Goal: Task Accomplishment & Management: Complete application form

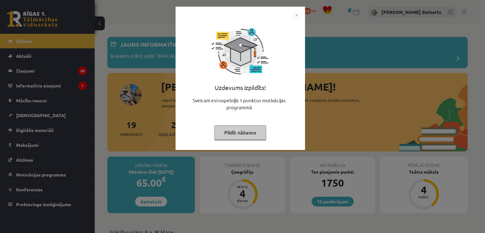
click at [295, 13] on img "Close" at bounding box center [296, 14] width 9 height 9
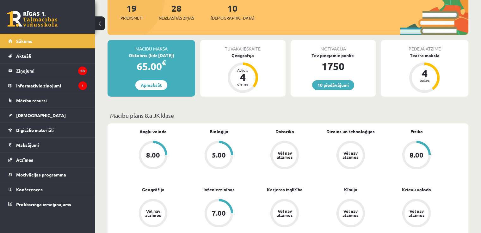
scroll to position [158, 0]
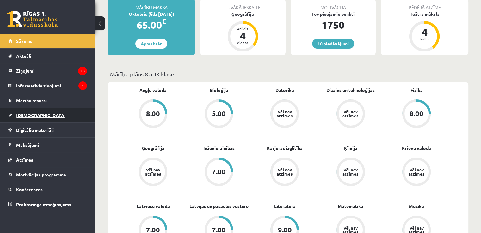
click at [29, 114] on span "[DEMOGRAPHIC_DATA]" at bounding box center [41, 115] width 50 height 6
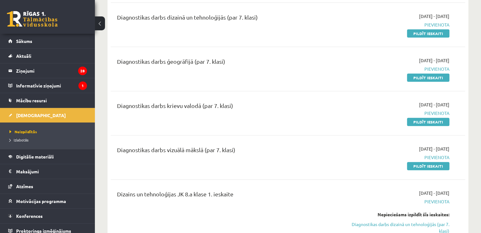
scroll to position [221, 0]
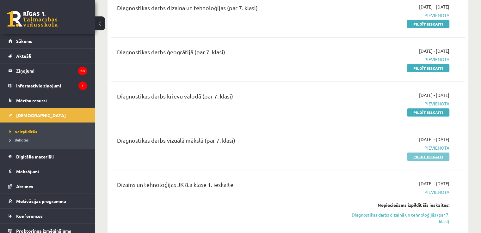
click at [425, 155] on link "Pildīt ieskaiti" at bounding box center [428, 157] width 42 height 8
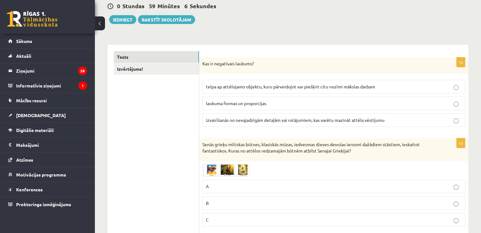
scroll to position [63, 0]
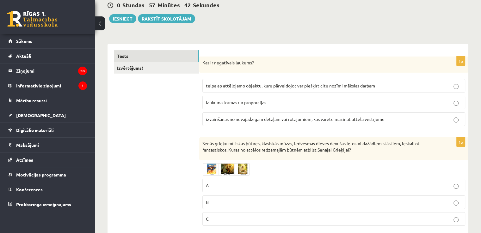
click at [274, 84] on span "telpa ap attēlojamo objektu, kuru pārveidojot var piešķirt citu nozīmi mākslas …" at bounding box center [290, 86] width 169 height 6
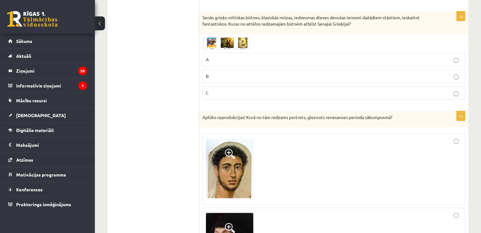
scroll to position [190, 0]
click at [245, 57] on p "A" at bounding box center [334, 59] width 256 height 7
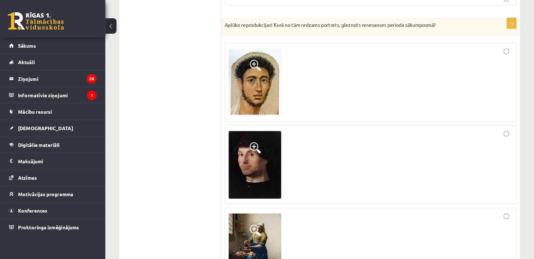
scroll to position [284, 0]
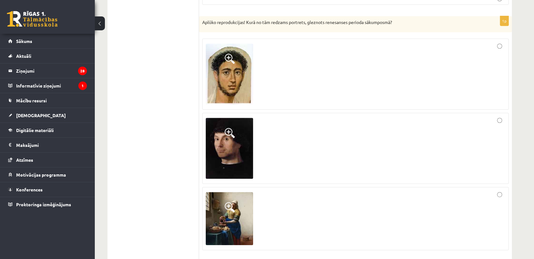
click at [380, 151] on div at bounding box center [356, 148] width 300 height 64
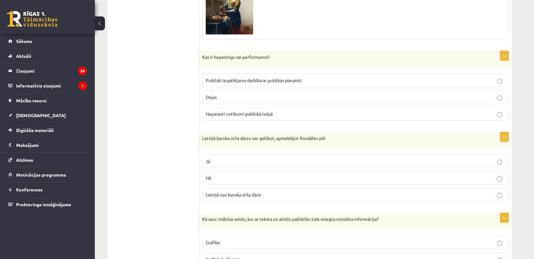
scroll to position [530, 0]
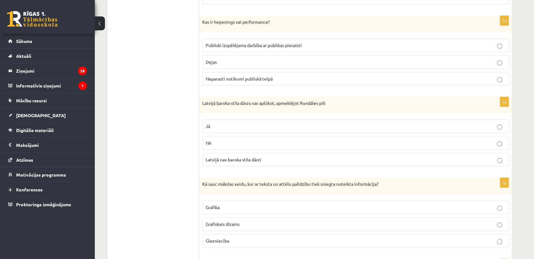
click at [304, 46] on p "Publiski izspēlējama darbība ar publikas piesaisti" at bounding box center [356, 45] width 300 height 7
click at [284, 124] on p "Jā" at bounding box center [356, 126] width 300 height 7
click at [256, 221] on p "Grafiskais dizains" at bounding box center [356, 224] width 300 height 7
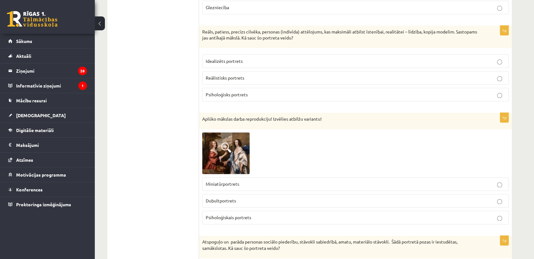
scroll to position [776, 0]
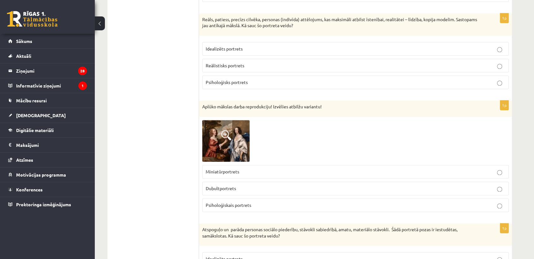
click at [257, 69] on label "Reālistisks portrets" at bounding box center [355, 66] width 307 height 14
click at [243, 189] on p "Dubultportrets" at bounding box center [356, 188] width 300 height 7
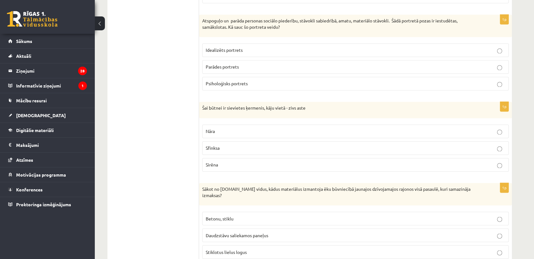
scroll to position [987, 0]
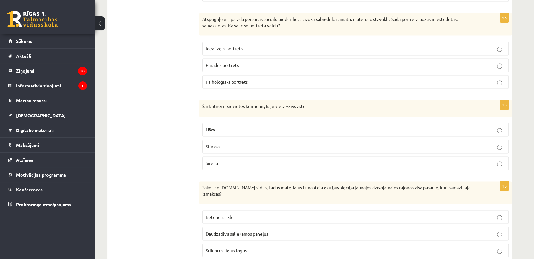
click at [260, 64] on p "Parādes portrets" at bounding box center [356, 65] width 300 height 7
click at [246, 129] on p "Nāra" at bounding box center [356, 129] width 300 height 7
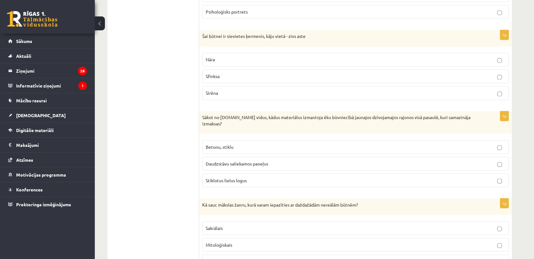
scroll to position [1092, 0]
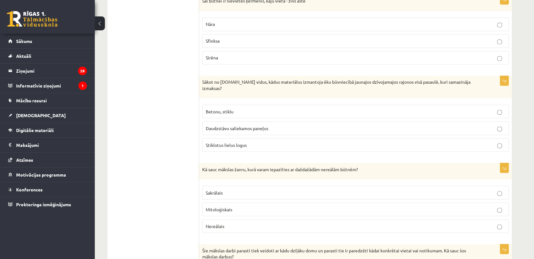
click at [243, 125] on p "Daudzstāvu saliekamos paneļus" at bounding box center [356, 128] width 300 height 7
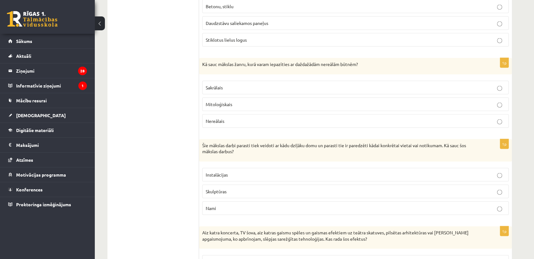
scroll to position [1232, 0]
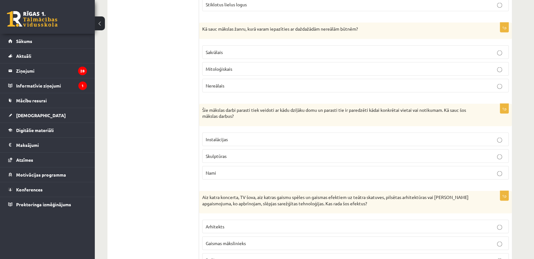
click at [247, 66] on p "Mitoloģiskais" at bounding box center [356, 69] width 300 height 7
click at [243, 136] on p "Instalācijas" at bounding box center [356, 139] width 300 height 7
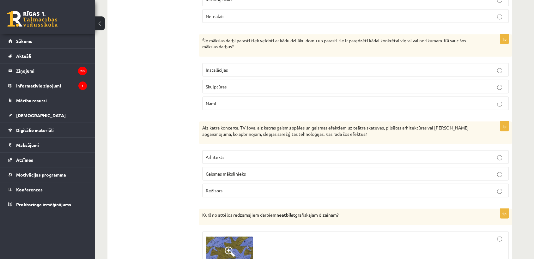
scroll to position [1303, 0]
click at [237, 170] on span "Gaismas mākslinieks" at bounding box center [226, 173] width 40 height 6
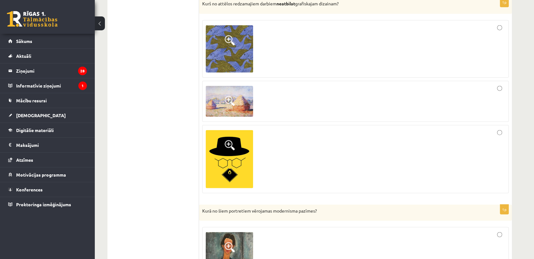
scroll to position [1478, 0]
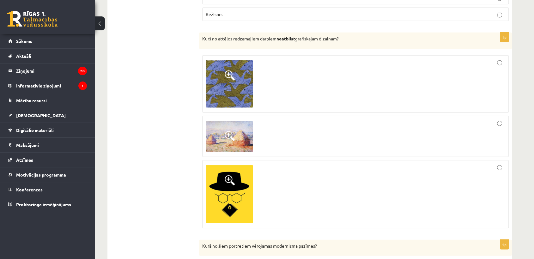
click at [236, 134] on img at bounding box center [229, 136] width 47 height 31
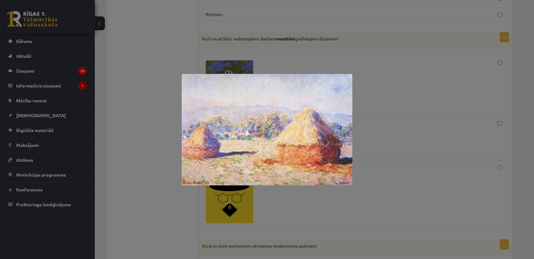
click at [381, 128] on div at bounding box center [267, 129] width 534 height 259
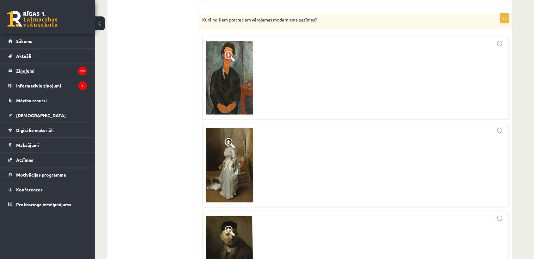
scroll to position [1689, 0]
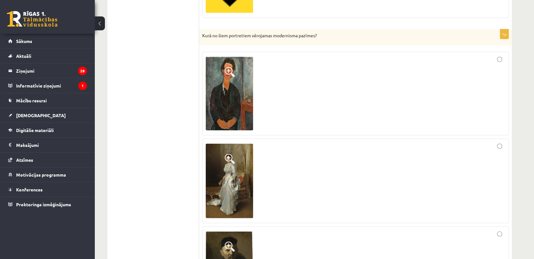
click at [278, 77] on div at bounding box center [356, 93] width 300 height 77
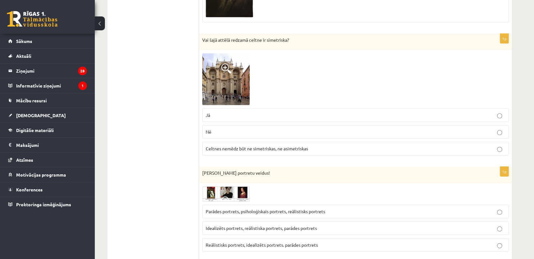
scroll to position [1970, 0]
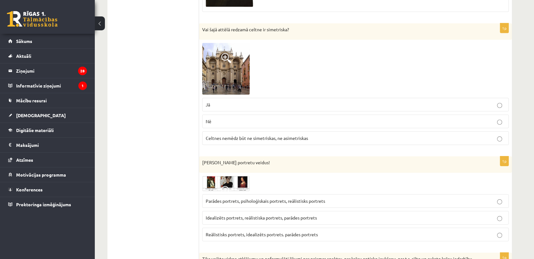
click at [269, 101] on p "Jā" at bounding box center [356, 104] width 300 height 7
click at [257, 215] on span "Idealizēts portrets, reālistiska portrets, parādes portrets" at bounding box center [261, 218] width 111 height 6
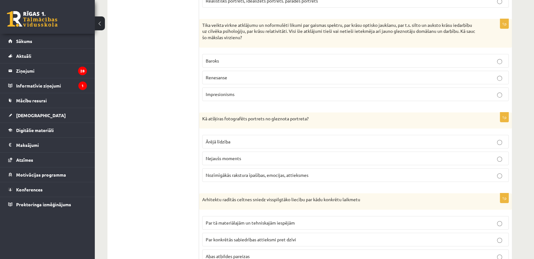
scroll to position [2216, 0]
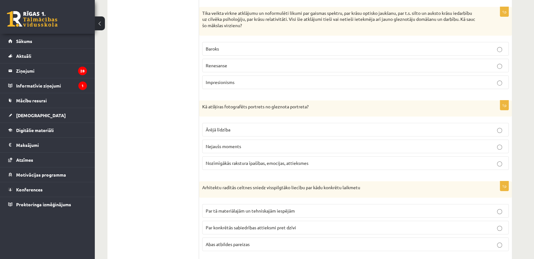
click at [260, 79] on p "Impresionisms" at bounding box center [356, 82] width 300 height 7
click at [245, 143] on p "Nejaušs moments" at bounding box center [356, 146] width 300 height 7
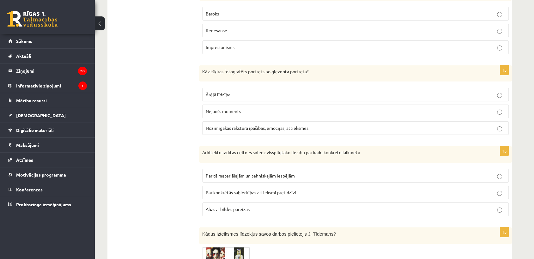
scroll to position [2286, 0]
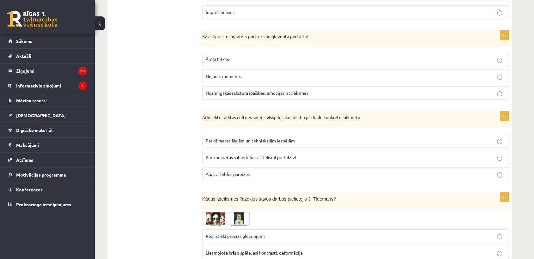
click at [256, 171] on p "Abas atbildes pareizas" at bounding box center [356, 174] width 300 height 7
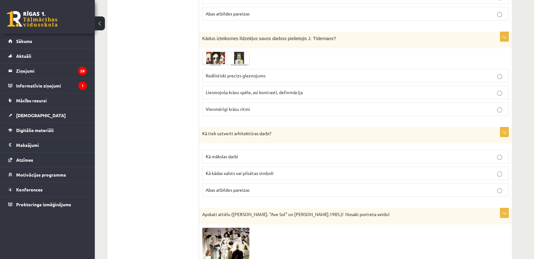
scroll to position [2461, 0]
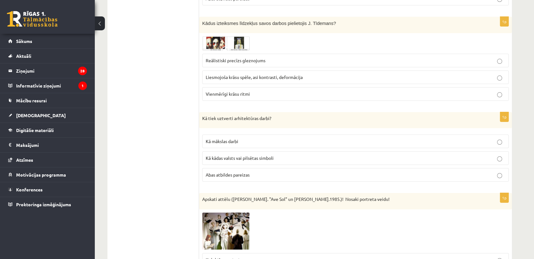
click at [253, 74] on span "Liesmojoša krāsu spēle, asi kontrasti, deformācija" at bounding box center [254, 77] width 97 height 6
click at [247, 172] on span "Abas atbildes pareizas" at bounding box center [228, 175] width 44 height 6
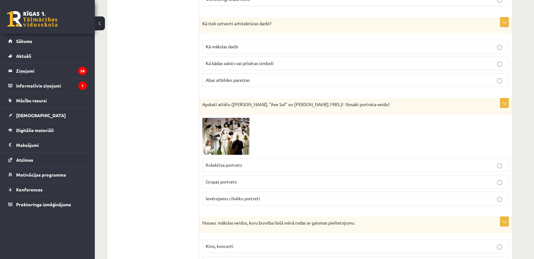
scroll to position [2567, 0]
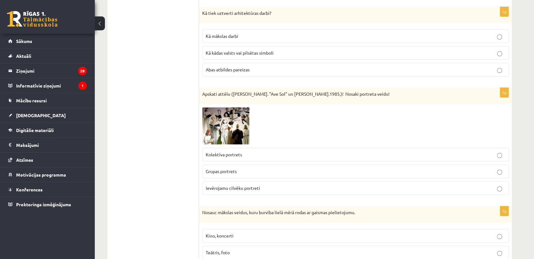
click at [247, 151] on p "Kolektīva portrets" at bounding box center [356, 154] width 300 height 7
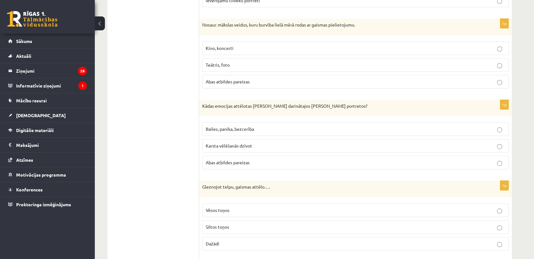
scroll to position [2742, 0]
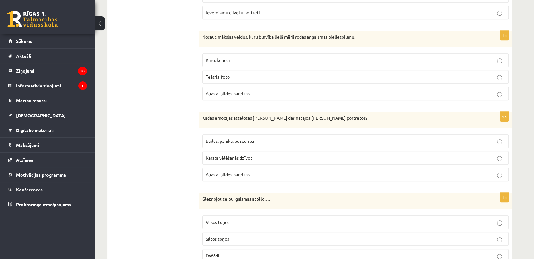
click at [251, 90] on p "Abas atbildes pareizas" at bounding box center [356, 93] width 300 height 7
click at [249, 138] on span "Bailes, panika, bezcerība" at bounding box center [230, 141] width 48 height 6
click at [326, 138] on p "Bailes, panika, bezcerība" at bounding box center [356, 141] width 300 height 7
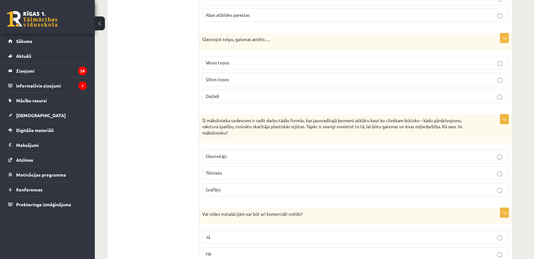
scroll to position [2918, 0]
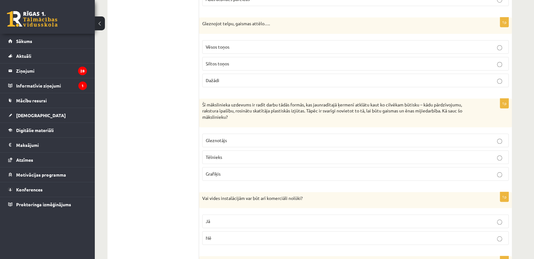
click at [256, 77] on p "Dažādi" at bounding box center [356, 80] width 300 height 7
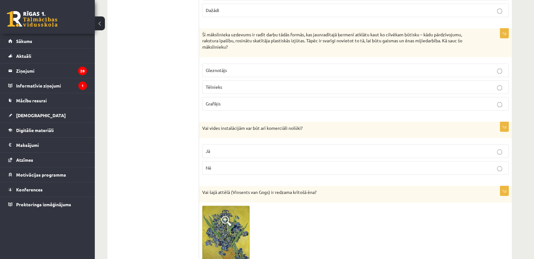
scroll to position [2988, 0]
click at [242, 83] on p "Tēlnieks" at bounding box center [356, 86] width 300 height 7
click at [240, 144] on label "Jā" at bounding box center [355, 151] width 307 height 14
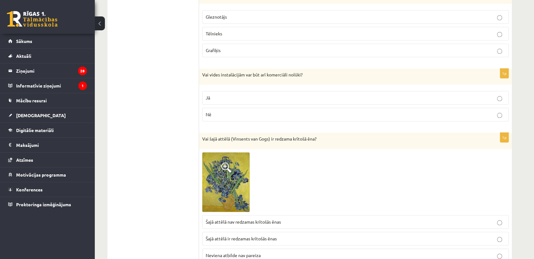
scroll to position [3056, 0]
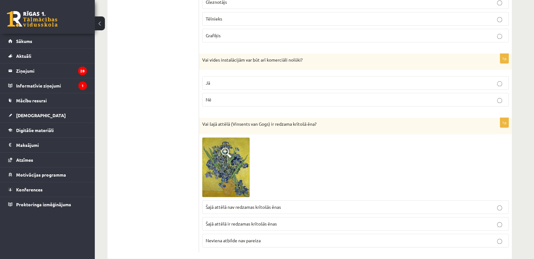
click at [257, 204] on span "Šajā attēlā nav redzamas krītošās ēnas" at bounding box center [243, 207] width 75 height 6
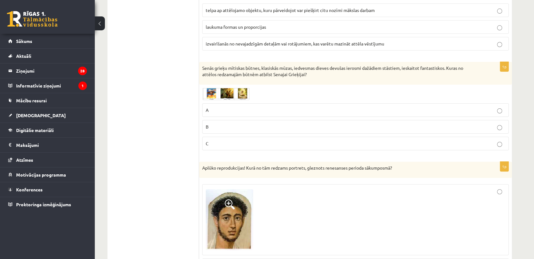
scroll to position [0, 0]
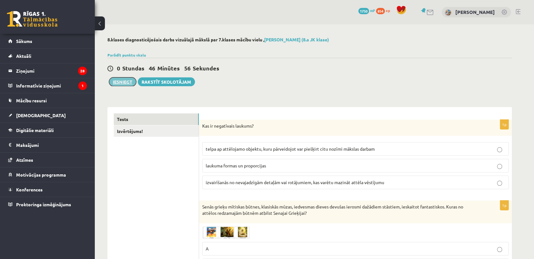
click at [118, 80] on button "Iesniegt" at bounding box center [122, 81] width 27 height 9
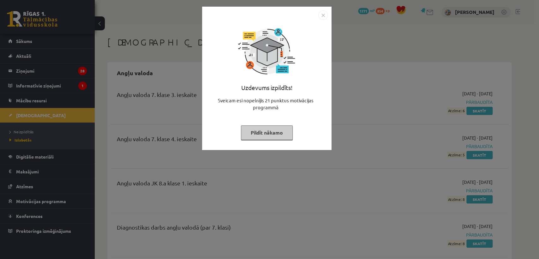
click at [281, 133] on button "Pildīt nākamo" at bounding box center [267, 132] width 52 height 15
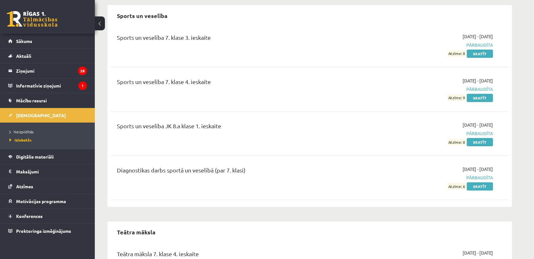
scroll to position [2534, 0]
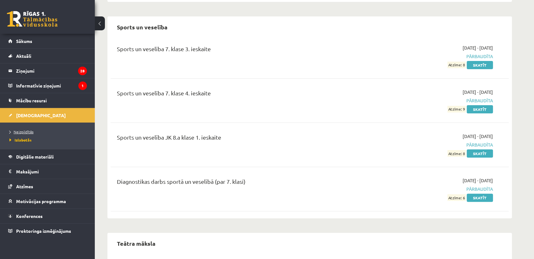
click at [19, 131] on span "Neizpildītās" at bounding box center [21, 131] width 24 height 5
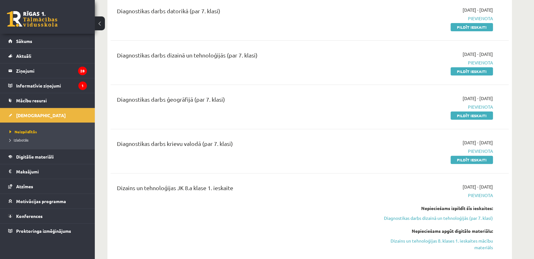
scroll to position [175, 0]
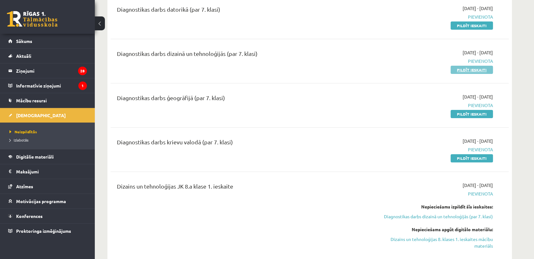
click at [464, 71] on link "Pildīt ieskaiti" at bounding box center [472, 70] width 42 height 8
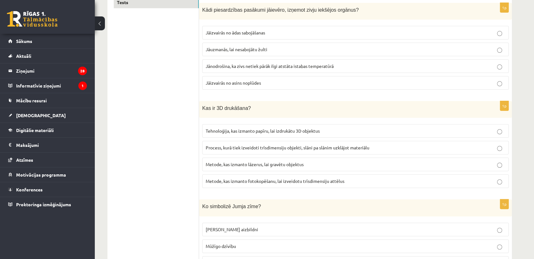
scroll to position [105, 0]
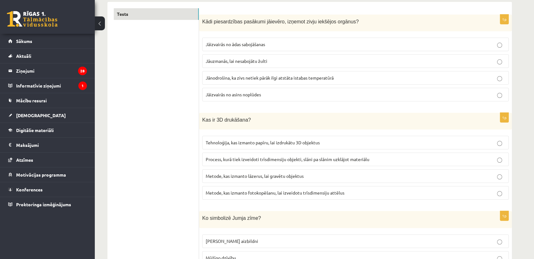
click at [280, 59] on p "Jāuzmanās, lai nesabojātu žulti" at bounding box center [356, 61] width 300 height 7
click at [289, 159] on span "Process, kurā tiek izveidoti trīsdimensiju objekti, slāni pa slānim uzklājot ma…" at bounding box center [288, 159] width 164 height 6
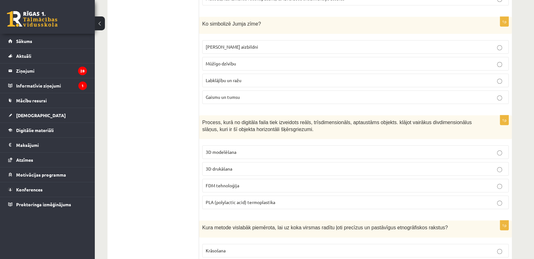
scroll to position [316, 0]
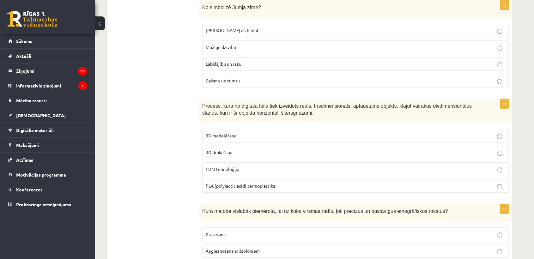
click at [260, 67] on label "Labklājību un ražu" at bounding box center [355, 64] width 307 height 14
click at [247, 153] on p "3D drukāšana" at bounding box center [356, 152] width 300 height 7
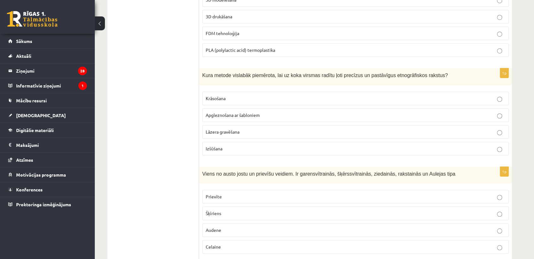
scroll to position [456, 0]
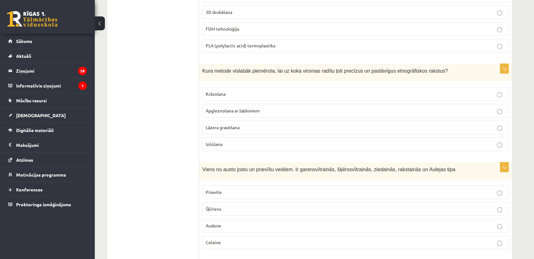
click at [260, 109] on p "Apgleznošana ar šabloniem" at bounding box center [356, 110] width 300 height 7
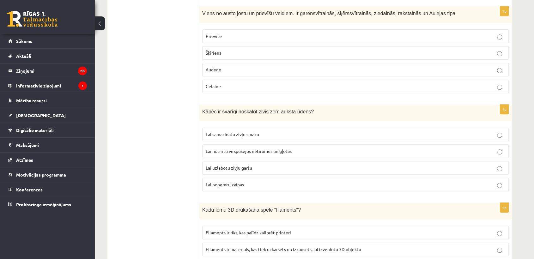
scroll to position [597, 0]
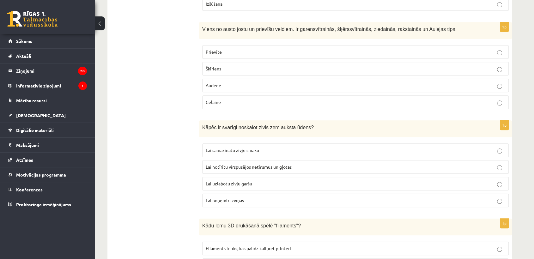
click at [238, 69] on p "Šķīriens" at bounding box center [356, 68] width 300 height 7
click at [267, 168] on label "Lai notīrītu virspusējos netīrumus un gļotas" at bounding box center [355, 167] width 307 height 14
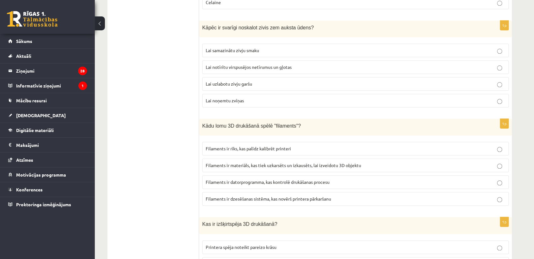
scroll to position [702, 0]
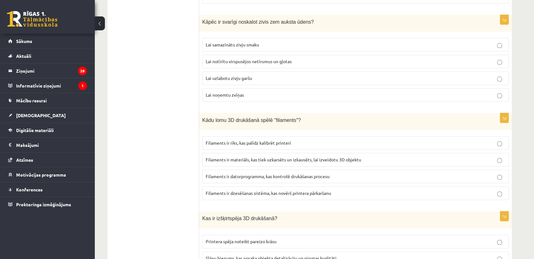
click at [262, 157] on span "Filaments ir materiāls, kas tiek uzkarsēts un izkausēts, lai izveidotu 3D objek…" at bounding box center [283, 160] width 155 height 6
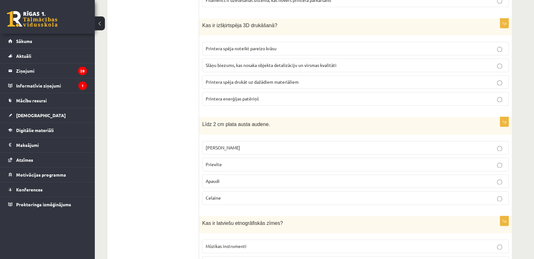
scroll to position [913, 0]
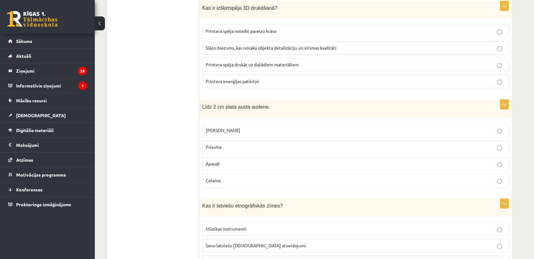
click at [250, 47] on p "Slāņu biezums, kas nosaka objekta detalizāciju un virsmas kvalitāti" at bounding box center [356, 48] width 300 height 7
click at [251, 144] on p "Prievīte" at bounding box center [356, 147] width 300 height 7
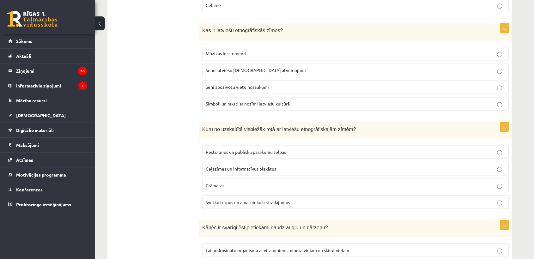
scroll to position [1088, 0]
click at [241, 68] on span "Seno latviešu dievu atveidojumi" at bounding box center [256, 70] width 100 height 6
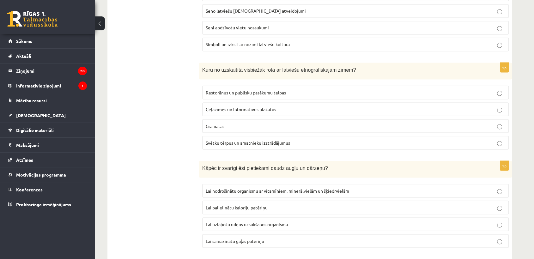
scroll to position [1194, 0]
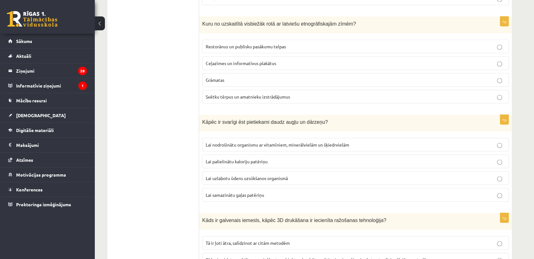
click at [238, 94] on span "Svētku tērpus un amatnieku izstrādājumus" at bounding box center [248, 97] width 84 height 6
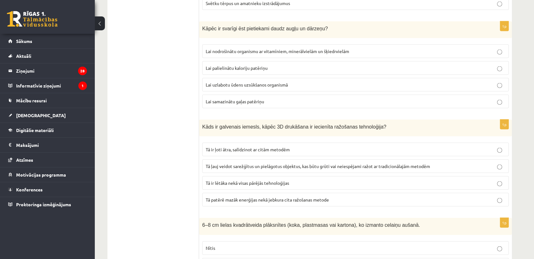
scroll to position [1299, 0]
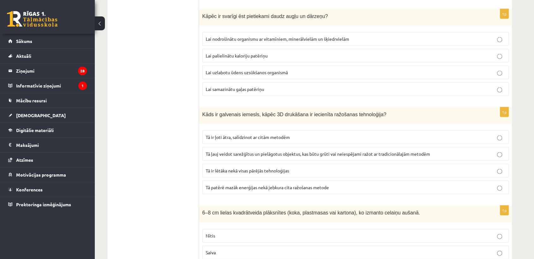
click at [257, 36] on span "Lai nodrošinātu organismu ar vitamīniem, minerālvielām un šķiedrvielām" at bounding box center [277, 39] width 143 height 6
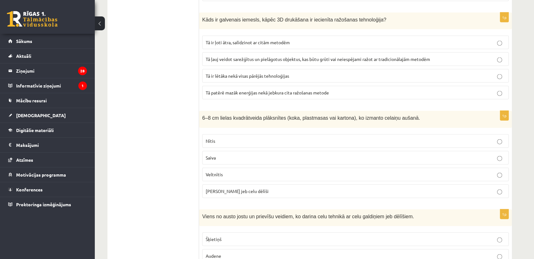
scroll to position [1404, 0]
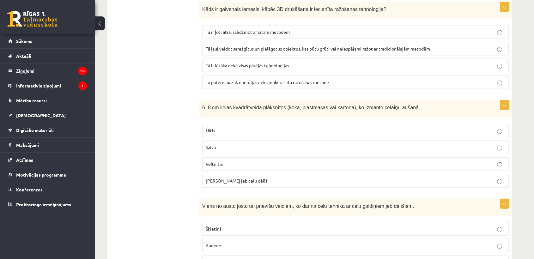
click at [250, 46] on span "Tā ļauj veidot sarežģītus un pielāgotus objektus, kas būtu grūti vai neiespējam…" at bounding box center [318, 49] width 224 height 6
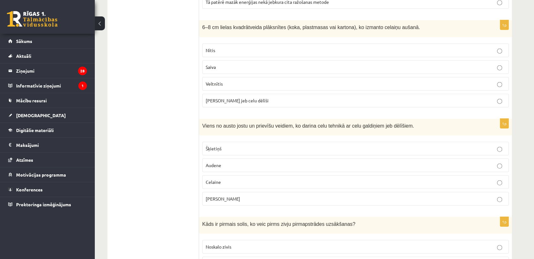
scroll to position [1475, 0]
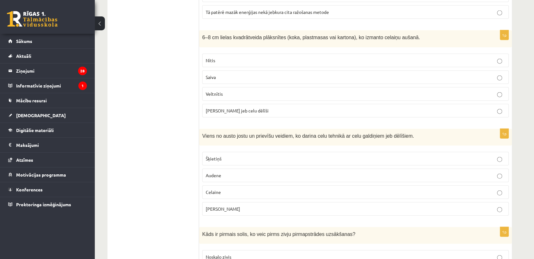
click at [253, 108] on span "Celu galdiņi jeb celu dēlīši" at bounding box center [237, 111] width 63 height 6
click at [243, 152] on label "Šķietiņš" at bounding box center [355, 159] width 307 height 14
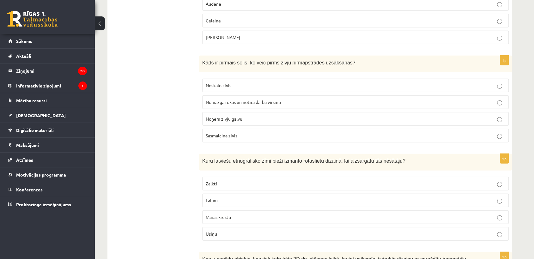
scroll to position [1650, 0]
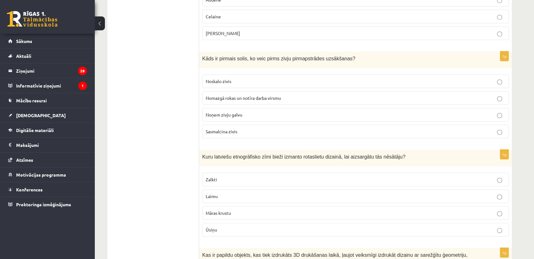
click at [240, 78] on p "Noskalo zivis" at bounding box center [356, 81] width 300 height 7
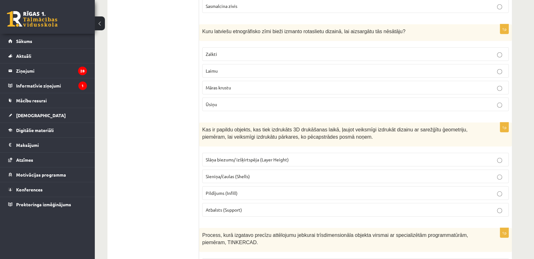
scroll to position [1791, 0]
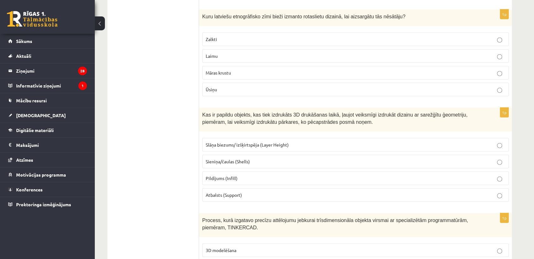
click at [243, 70] on p "Māras krustu" at bounding box center [356, 73] width 300 height 7
click at [264, 188] on label "Atbalsts (Support)" at bounding box center [355, 195] width 307 height 14
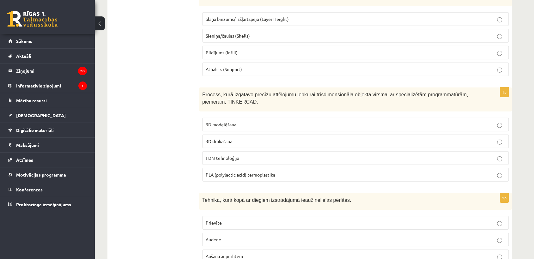
scroll to position [1966, 0]
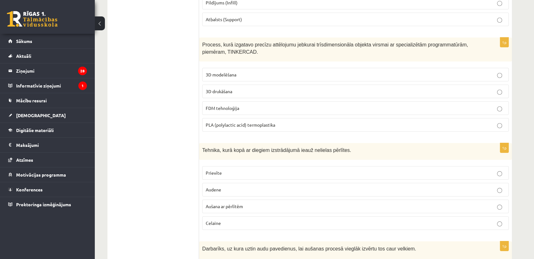
click at [239, 71] on p "3D modelēšana" at bounding box center [356, 74] width 300 height 7
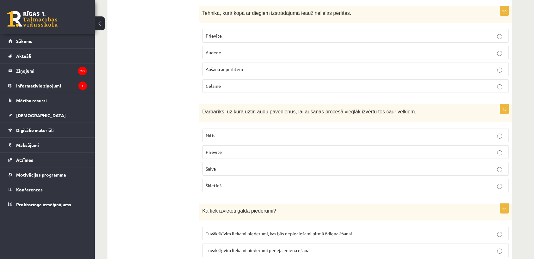
scroll to position [2107, 0]
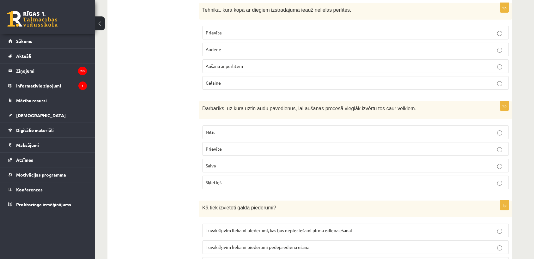
click at [239, 63] on span "Aušana ar pērlītēm" at bounding box center [224, 66] width 37 height 6
click at [261, 129] on p "Nītis" at bounding box center [356, 132] width 300 height 7
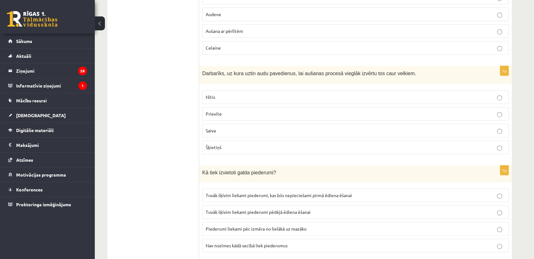
click at [313, 209] on p "Tuvāk šķīvim liekami piederumi pēdējā ēdiena ēšanai" at bounding box center [356, 212] width 300 height 7
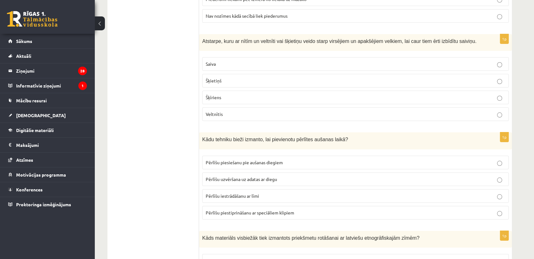
scroll to position [2387, 0]
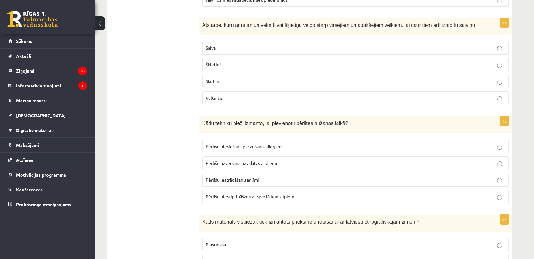
click at [258, 78] on p "Šķīriens" at bounding box center [356, 81] width 300 height 7
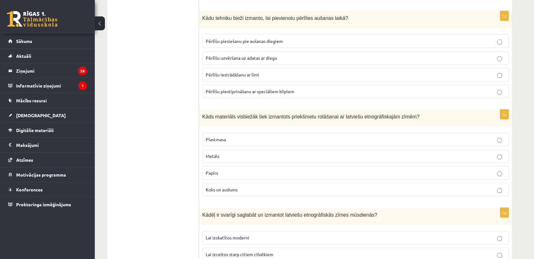
click at [286, 55] on p "Pērlīšu uzvēršana uz adatas ar diegu" at bounding box center [356, 58] width 300 height 7
click at [260, 153] on p "Metāls" at bounding box center [356, 156] width 300 height 7
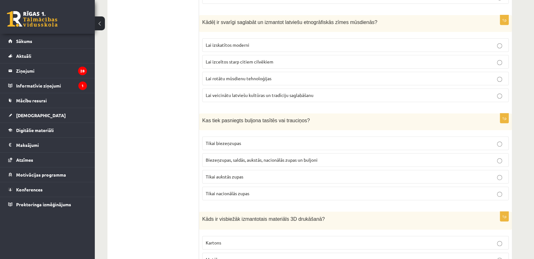
scroll to position [2668, 0]
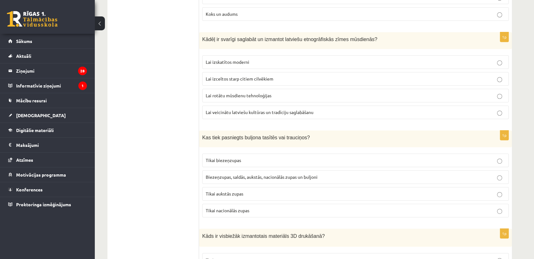
click at [287, 109] on p "Lai veicinātu latviešu kultūras un tradīciju saglabāšanu" at bounding box center [356, 112] width 300 height 7
click at [336, 107] on label "Lai veicinātu latviešu kultūras un tradīciju saglabāšanu" at bounding box center [355, 113] width 307 height 14
click at [327, 174] on p "Biezeņzupas, saldās, aukstās, nacionālās zupas un buljoni" at bounding box center [356, 177] width 300 height 7
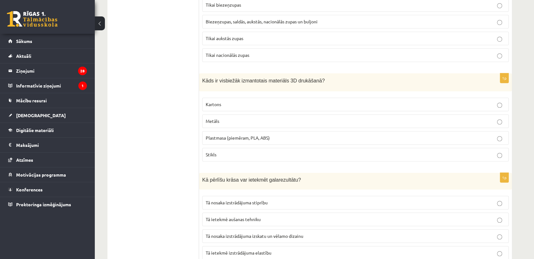
scroll to position [2837, 0]
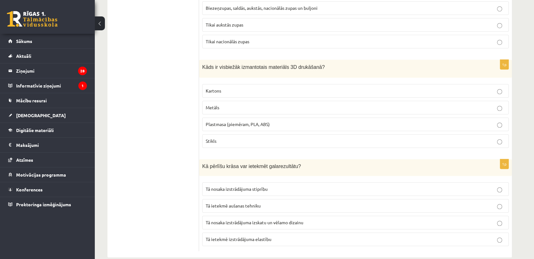
click at [321, 121] on p "Plastmasa (piemēram, PLA, ABS)" at bounding box center [356, 124] width 300 height 7
click at [307, 219] on p "Tā nosaka izstrādājuma izskatu un vēlamo dizainu" at bounding box center [356, 222] width 300 height 7
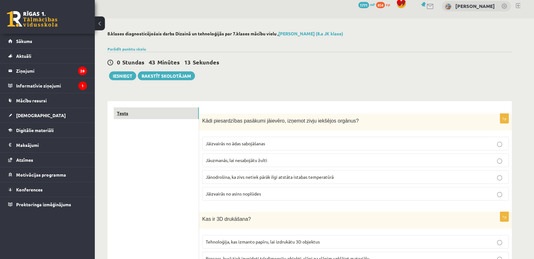
scroll to position [0, 0]
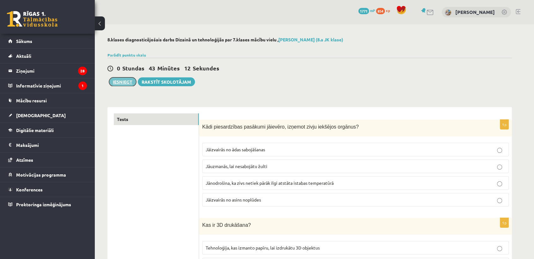
click at [128, 82] on button "Iesniegt" at bounding box center [122, 81] width 27 height 9
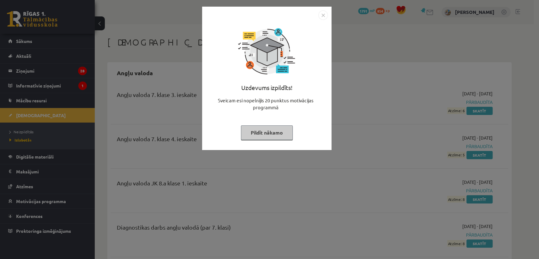
click at [259, 134] on button "Pildīt nākamo" at bounding box center [267, 132] width 52 height 15
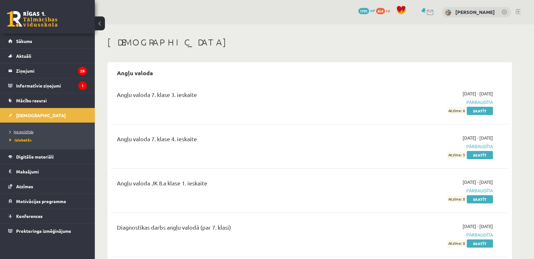
click at [29, 131] on span "Neizpildītās" at bounding box center [21, 131] width 24 height 5
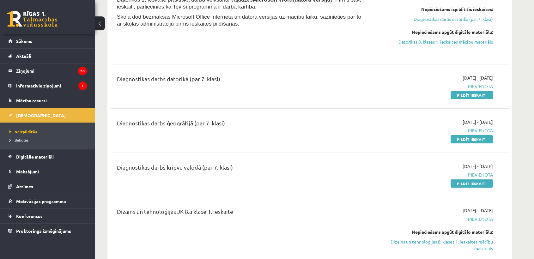
scroll to position [105, 0]
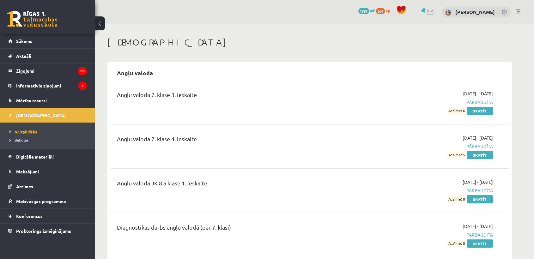
click at [23, 131] on span "Neizpildītās" at bounding box center [22, 131] width 27 height 5
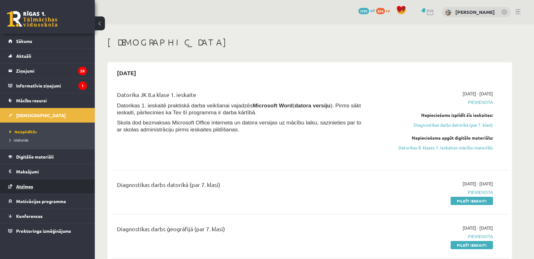
click at [26, 186] on span "Atzīmes" at bounding box center [24, 187] width 17 height 6
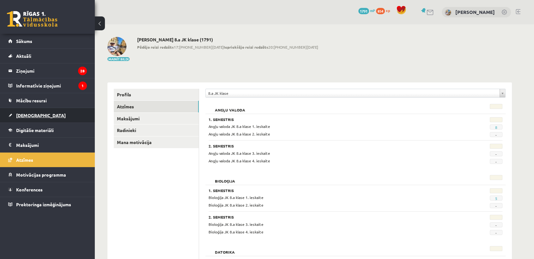
click at [27, 116] on span "[DEMOGRAPHIC_DATA]" at bounding box center [41, 115] width 50 height 6
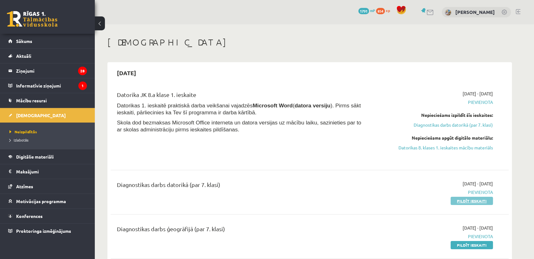
click at [468, 200] on link "Pildīt ieskaiti" at bounding box center [472, 201] width 42 height 8
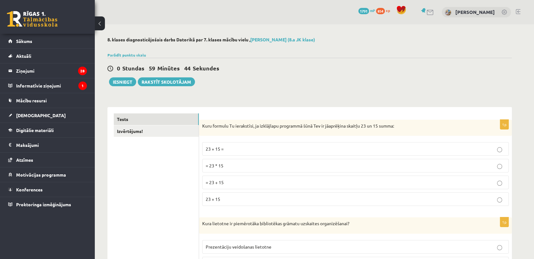
click at [272, 181] on p "= 23 + 15" at bounding box center [356, 182] width 300 height 7
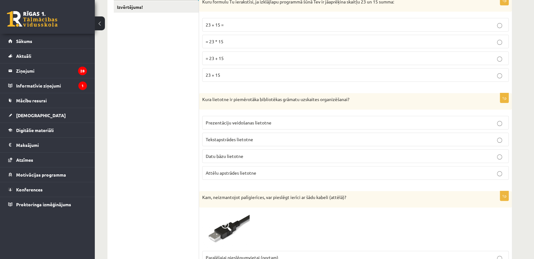
scroll to position [140, 0]
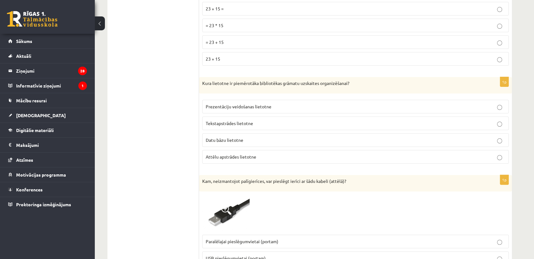
click at [257, 141] on p "Datu bāzu lietotne" at bounding box center [356, 140] width 300 height 7
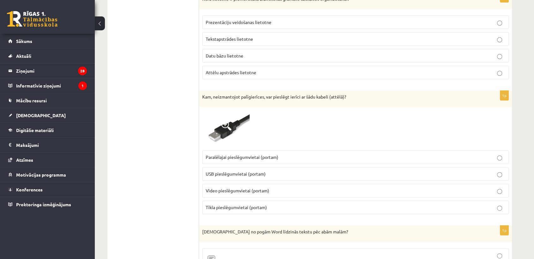
scroll to position [246, 0]
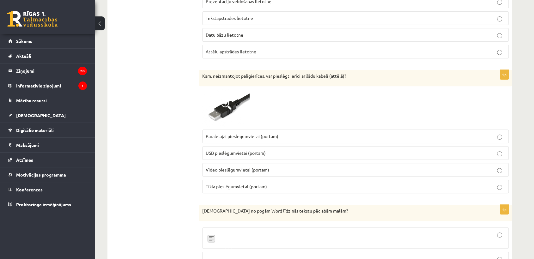
click at [248, 186] on span "Tīkla pieslēgumvietai (portam)" at bounding box center [236, 187] width 61 height 6
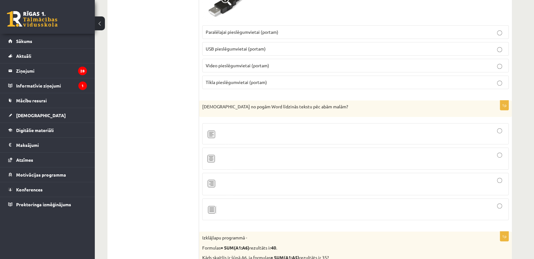
scroll to position [351, 0]
click at [235, 208] on div at bounding box center [356, 208] width 300 height 15
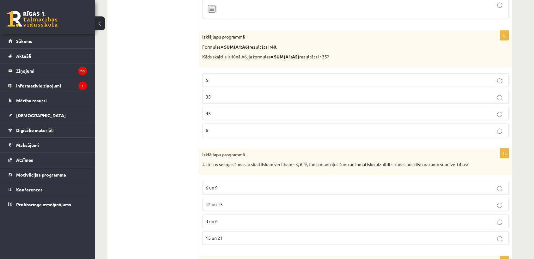
scroll to position [562, 0]
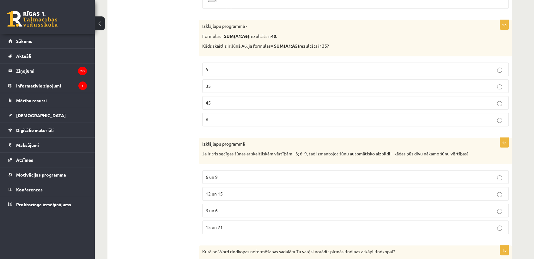
click at [242, 66] on p "5" at bounding box center [356, 69] width 300 height 7
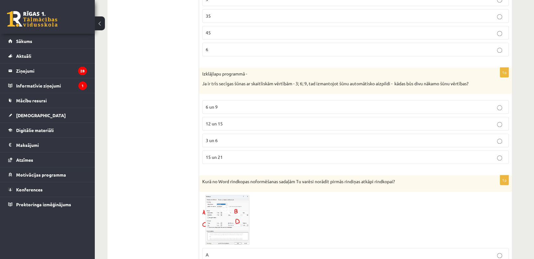
scroll to position [632, 0]
click at [237, 123] on p "12 un 15" at bounding box center [356, 123] width 300 height 7
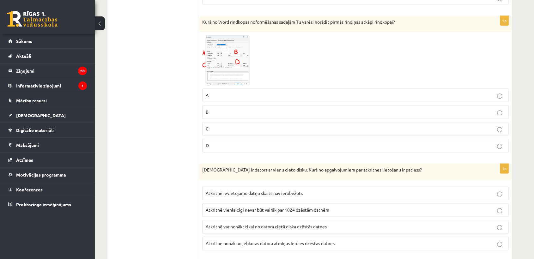
scroll to position [807, 0]
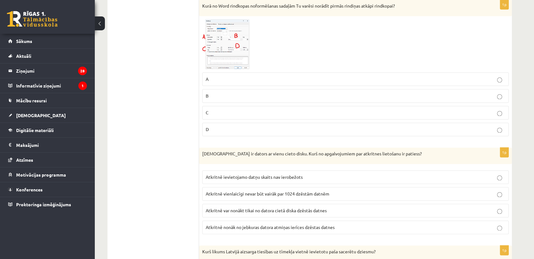
click at [228, 49] on img at bounding box center [225, 44] width 47 height 50
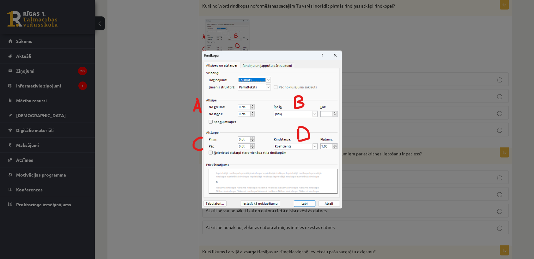
click at [186, 56] on div at bounding box center [267, 129] width 534 height 259
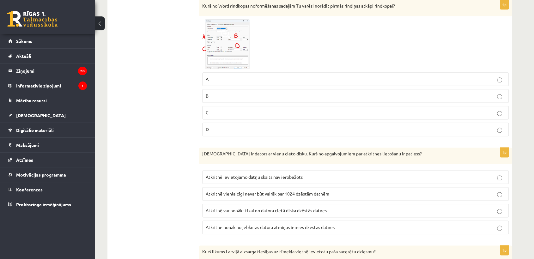
click at [224, 94] on p "B" at bounding box center [356, 96] width 300 height 7
click at [281, 208] on span "Atkritnē var nonākt tikai no datora cietā diska dzēstās datnes" at bounding box center [266, 211] width 121 height 6
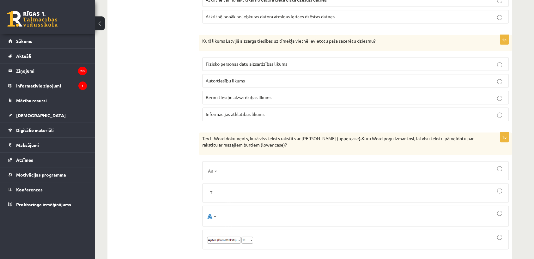
scroll to position [1053, 0]
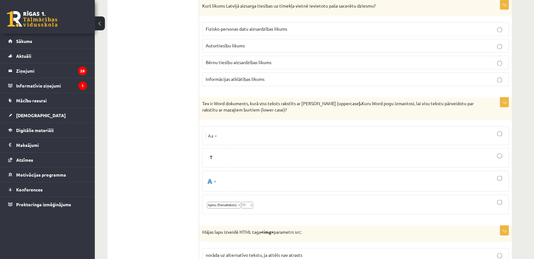
click at [255, 46] on p "Autortiesību likums" at bounding box center [356, 45] width 300 height 7
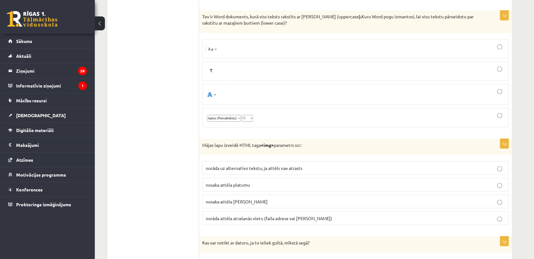
scroll to position [1123, 0]
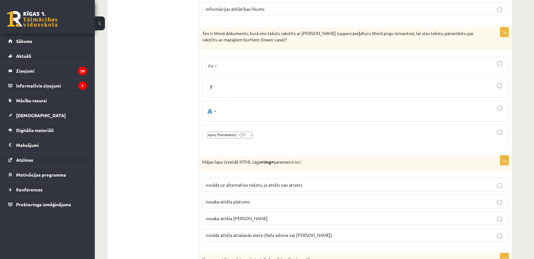
click at [234, 59] on div at bounding box center [356, 65] width 300 height 12
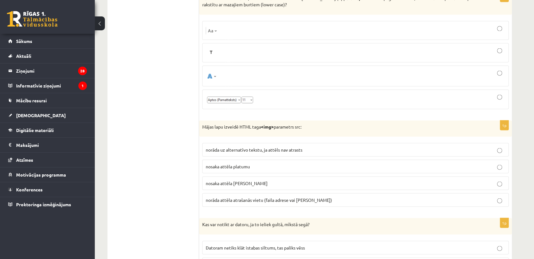
click at [239, 200] on p "norāda attēla atrašanās vietu (faila adrese vai saite)" at bounding box center [356, 200] width 300 height 7
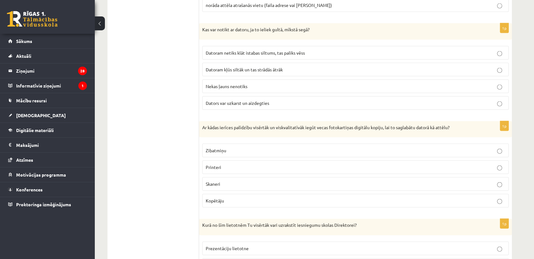
scroll to position [1369, 0]
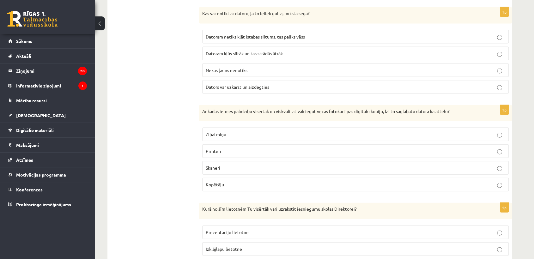
click at [265, 84] on span "Dators var uzkarst un aizdegties" at bounding box center [238, 87] width 64 height 6
click at [249, 165] on p "Skaneri" at bounding box center [356, 168] width 300 height 7
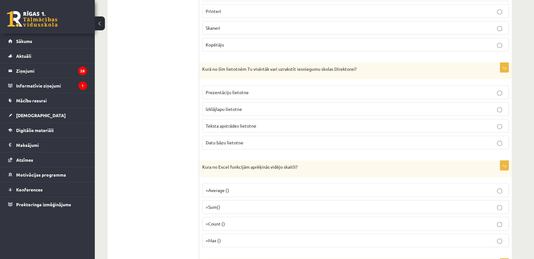
scroll to position [1510, 0]
click at [242, 125] on p "Teksta apstrādes lietotne" at bounding box center [356, 125] width 300 height 7
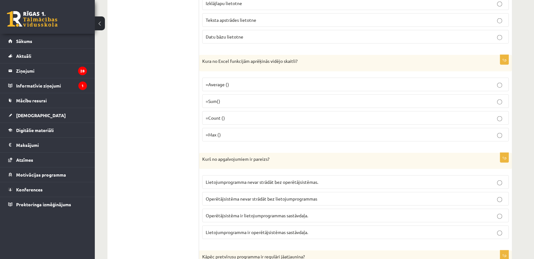
scroll to position [1650, 0]
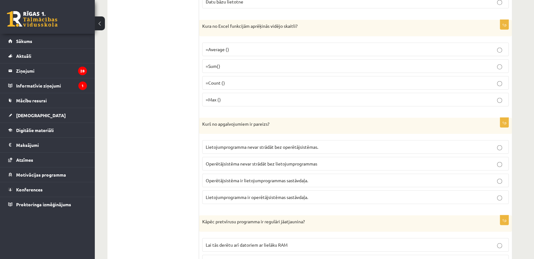
click at [245, 46] on p "=Average ()" at bounding box center [356, 49] width 300 height 7
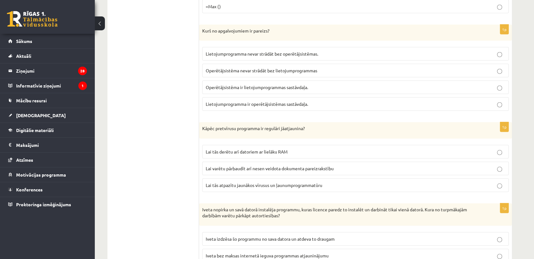
scroll to position [1755, 0]
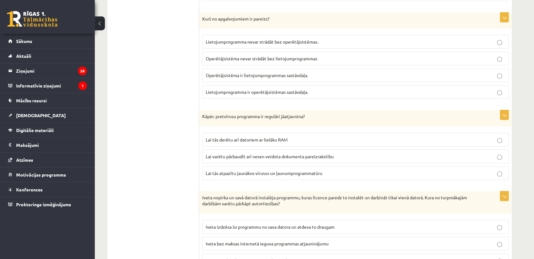
click at [219, 39] on span "Lietojumprogramma nevar strādāt bez operētājsistēmas." at bounding box center [262, 42] width 112 height 6
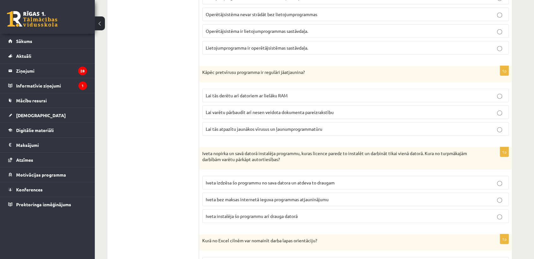
scroll to position [1826, 0]
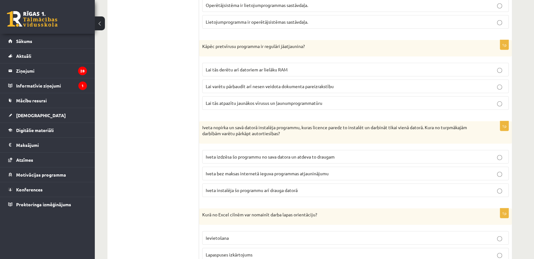
click at [259, 100] on span "Lai tās atpazītu jaunākos vīrusus un ļaunumprogrammatūru" at bounding box center [264, 103] width 117 height 6
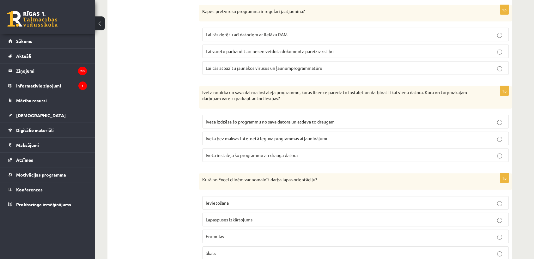
scroll to position [1896, 0]
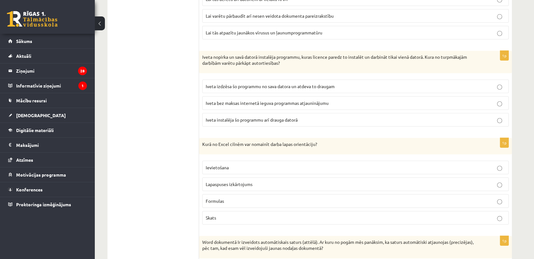
click at [256, 117] on span "Iveta instalēja šo programmu arī drauga datorā" at bounding box center [252, 120] width 92 height 6
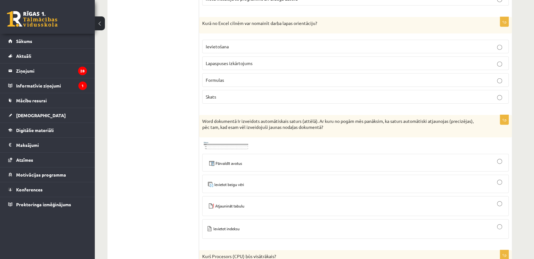
scroll to position [2001, 0]
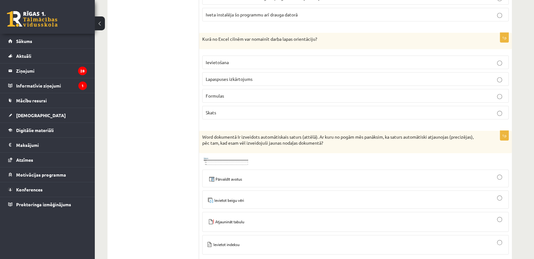
click at [253, 76] on p "Lapaspuses izkārtojums" at bounding box center [356, 79] width 300 height 7
click at [268, 216] on div at bounding box center [356, 222] width 300 height 13
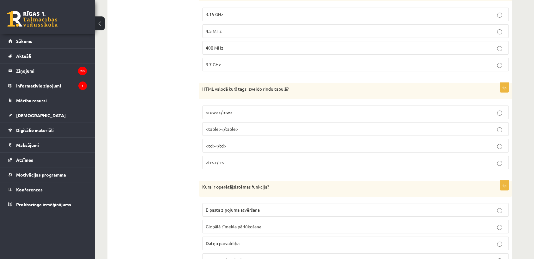
scroll to position [2247, 0]
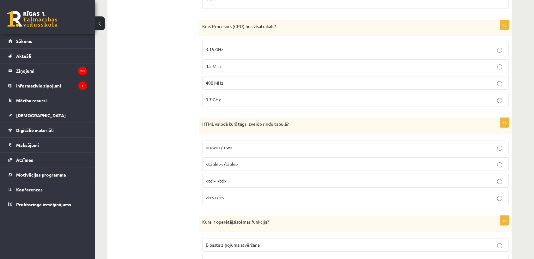
click at [242, 96] on p "3.7 GHz" at bounding box center [356, 99] width 300 height 7
click at [236, 144] on p "<row></row>" at bounding box center [356, 147] width 300 height 7
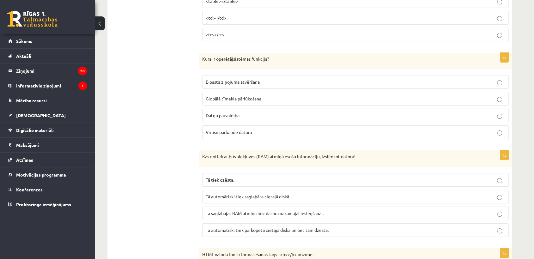
scroll to position [2423, 0]
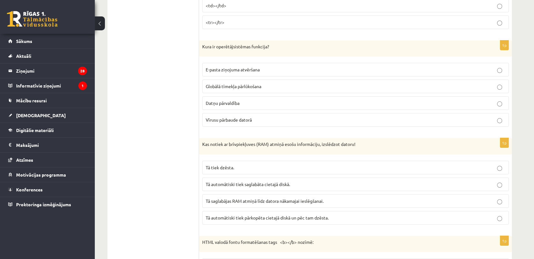
click at [242, 83] on span "Globālā tīmekļa pārlūkošana" at bounding box center [234, 86] width 56 height 6
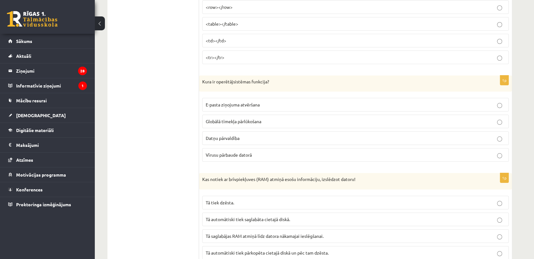
click at [235, 54] on p "<tr></tr>" at bounding box center [356, 57] width 300 height 7
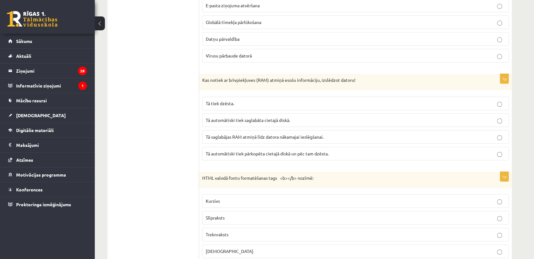
scroll to position [2528, 0]
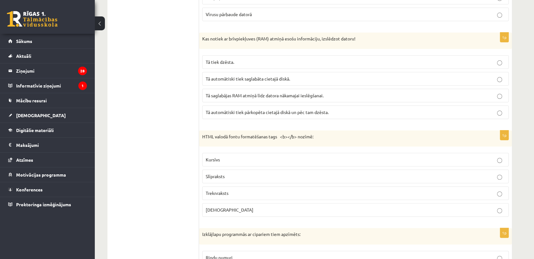
click at [218, 59] on span "Tā tiek dzēsta." at bounding box center [220, 62] width 28 height 6
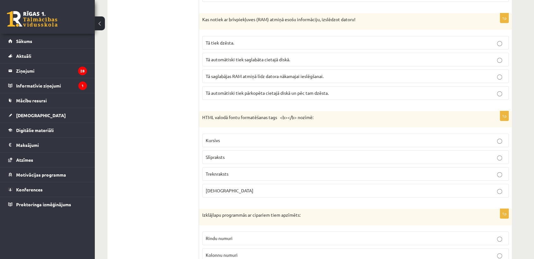
scroll to position [2563, 0]
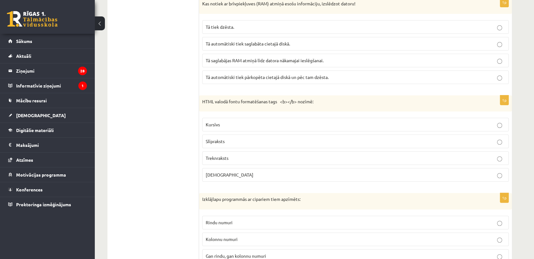
click at [232, 155] on p "Treknraksts" at bounding box center [356, 158] width 300 height 7
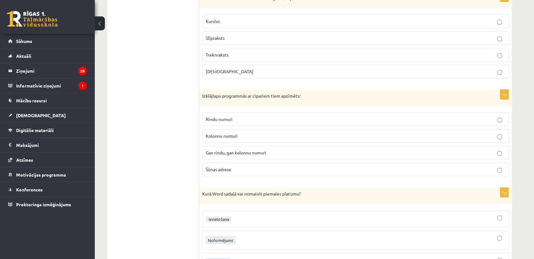
scroll to position [2668, 0]
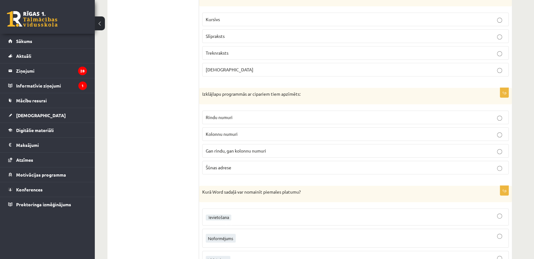
click at [225, 114] on span "Rindu numuri" at bounding box center [219, 117] width 27 height 6
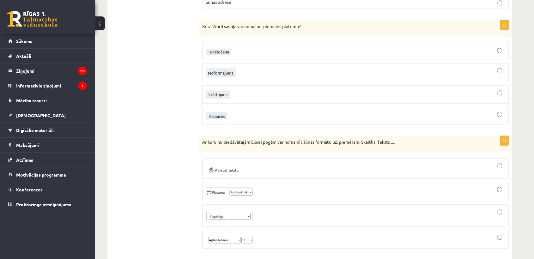
scroll to position [2844, 0]
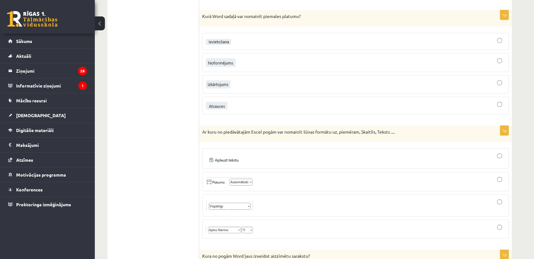
click at [238, 79] on div at bounding box center [356, 84] width 300 height 11
click at [269, 198] on div at bounding box center [356, 205] width 300 height 15
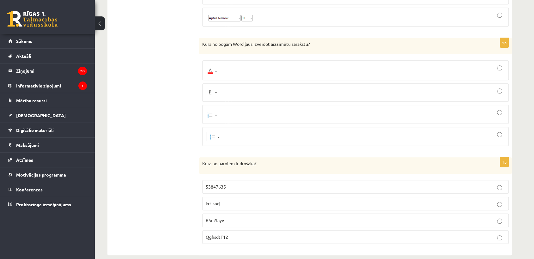
scroll to position [3056, 0]
click at [228, 120] on span at bounding box center [230, 125] width 10 height 10
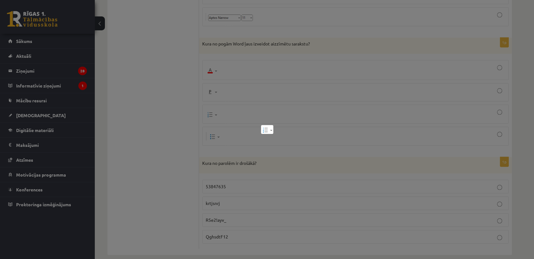
click at [232, 104] on div at bounding box center [267, 129] width 534 height 259
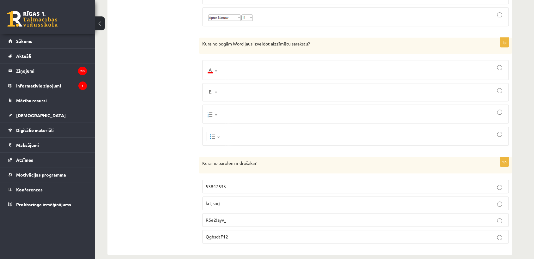
click at [285, 108] on div at bounding box center [356, 114] width 300 height 12
click at [263, 234] on p "QghsdtF12" at bounding box center [356, 237] width 300 height 7
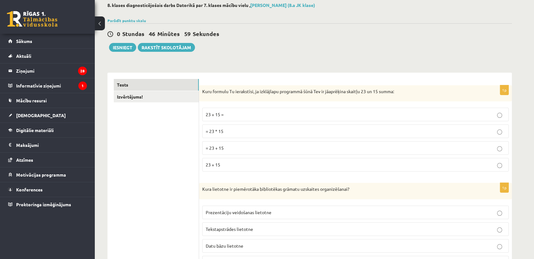
scroll to position [0, 0]
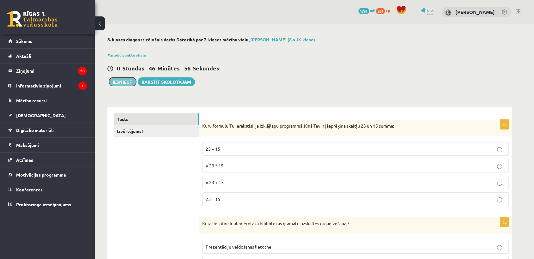
click at [121, 84] on button "Iesniegt" at bounding box center [122, 81] width 27 height 9
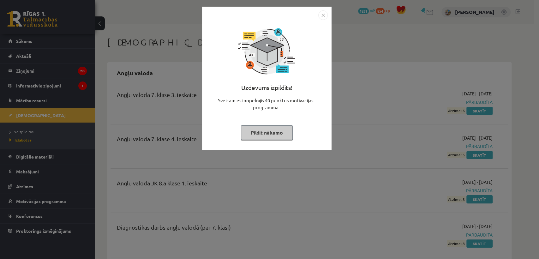
click at [327, 16] on img "Close" at bounding box center [323, 14] width 9 height 9
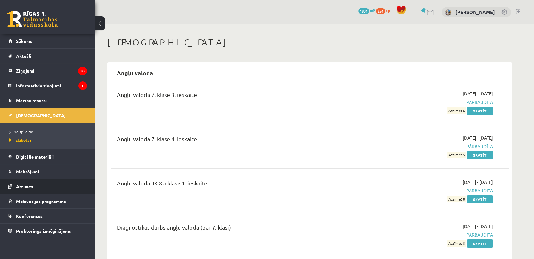
click at [28, 186] on span "Atzīmes" at bounding box center [24, 187] width 17 height 6
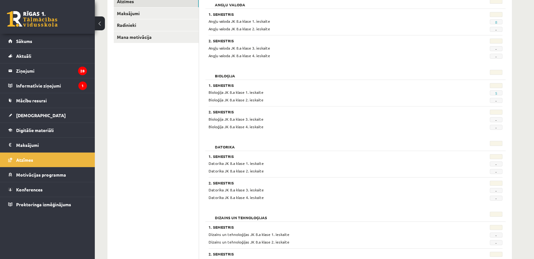
scroll to position [70, 0]
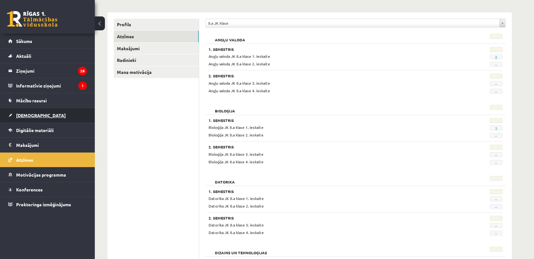
click at [29, 116] on span "[DEMOGRAPHIC_DATA]" at bounding box center [41, 115] width 50 height 6
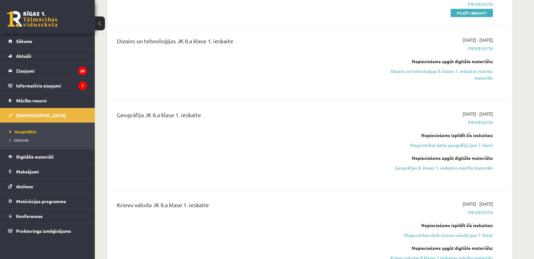
scroll to position [210, 0]
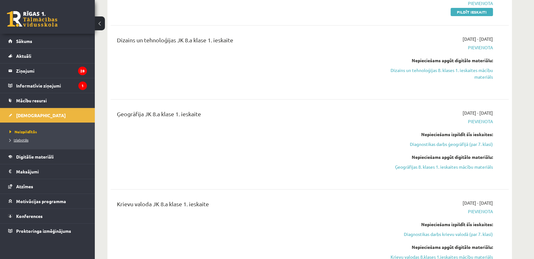
click at [20, 140] on span "Izlabotās" at bounding box center [18, 139] width 19 height 5
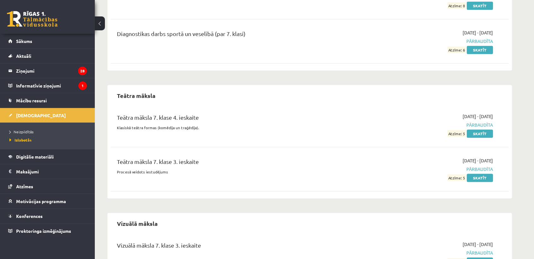
scroll to position [2763, 0]
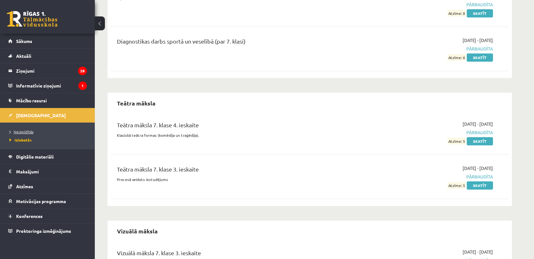
click at [27, 132] on span "Neizpildītās" at bounding box center [21, 131] width 24 height 5
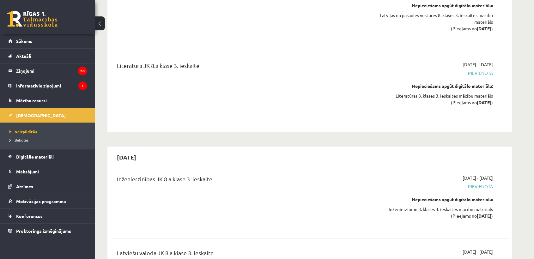
scroll to position [2518, 0]
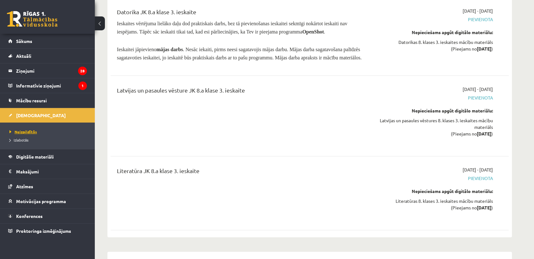
click at [29, 132] on span "Neizpildītās" at bounding box center [22, 131] width 27 height 5
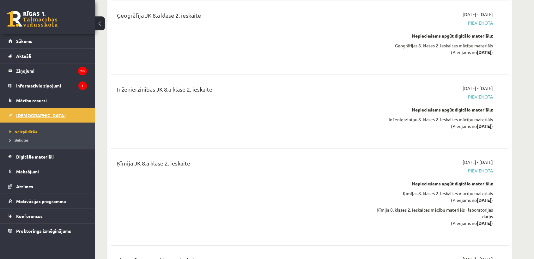
scroll to position [1886, 0]
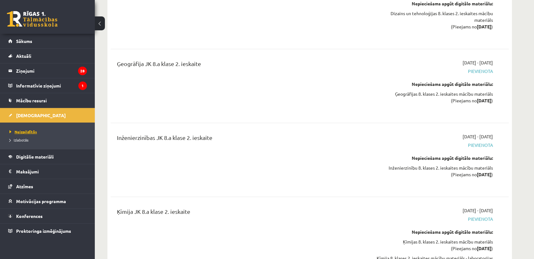
click at [29, 130] on span "Neizpildītās" at bounding box center [22, 131] width 27 height 5
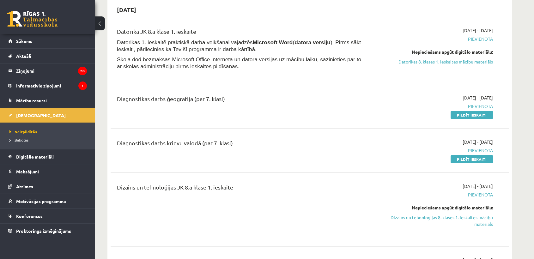
scroll to position [0, 0]
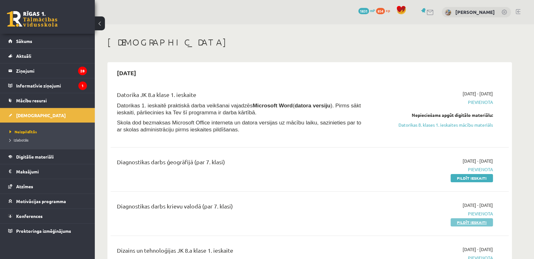
click at [467, 220] on link "Pildīt ieskaiti" at bounding box center [472, 222] width 42 height 8
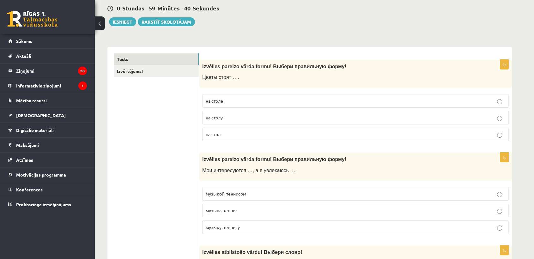
scroll to position [105, 0]
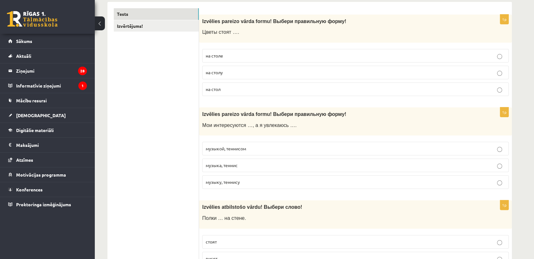
click at [246, 54] on p "на столе" at bounding box center [356, 55] width 300 height 7
click at [249, 147] on p "музыкой, теннисом" at bounding box center [356, 148] width 300 height 7
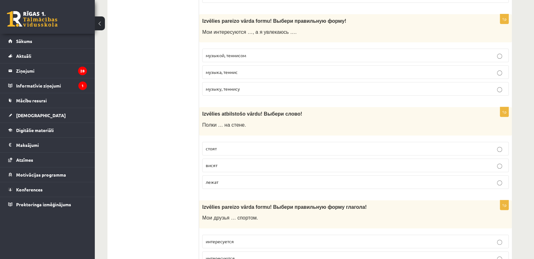
scroll to position [210, 0]
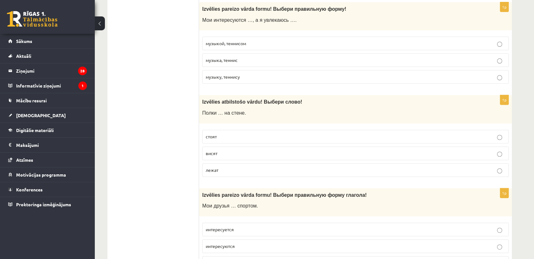
click at [249, 154] on p "висят" at bounding box center [356, 153] width 300 height 7
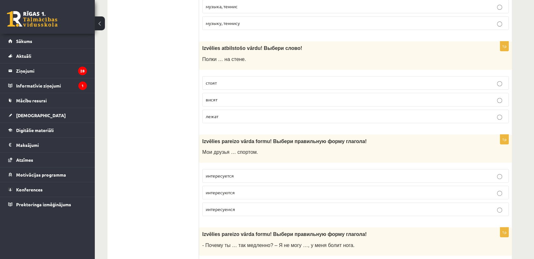
scroll to position [281, 0]
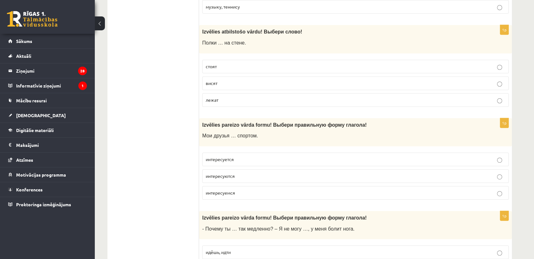
click at [247, 156] on p "интересуется" at bounding box center [356, 159] width 300 height 7
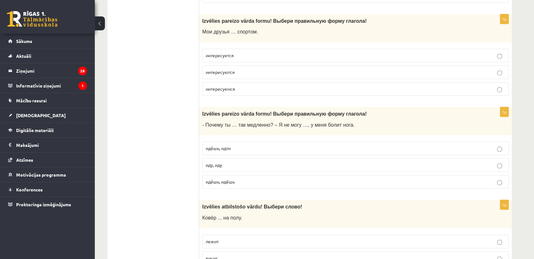
scroll to position [386, 0]
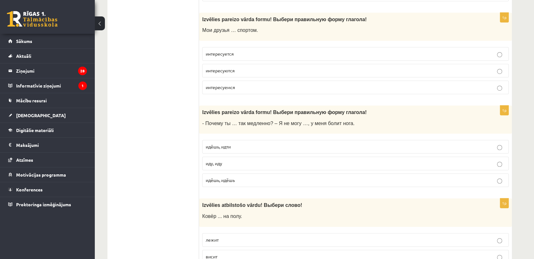
click at [250, 148] on p "идёшь, идти" at bounding box center [356, 146] width 300 height 7
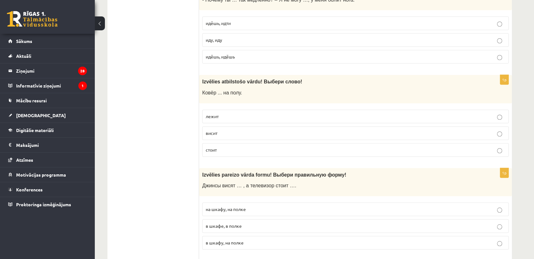
scroll to position [526, 0]
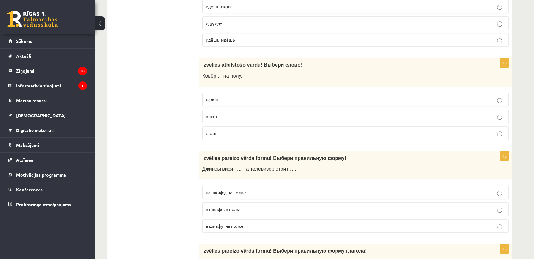
click at [235, 101] on p "лежит" at bounding box center [356, 99] width 300 height 7
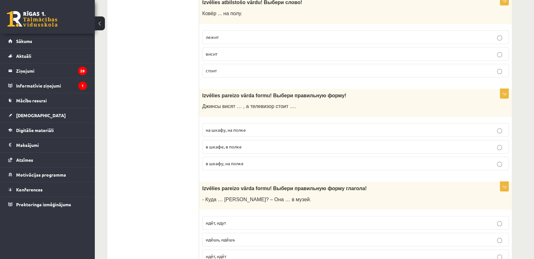
scroll to position [632, 0]
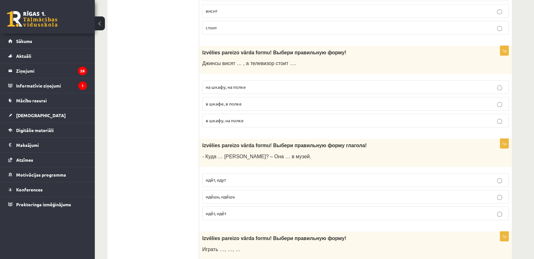
click at [236, 119] on span "в шкафу, на полке" at bounding box center [225, 121] width 38 height 6
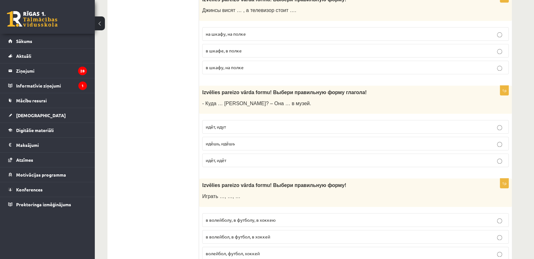
scroll to position [702, 0]
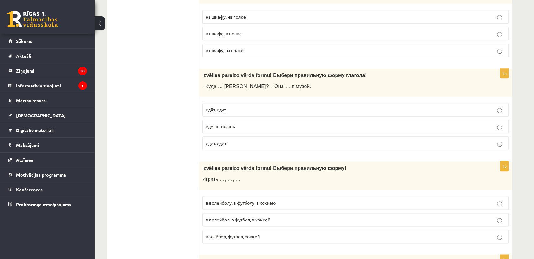
click at [230, 143] on p "идёт, идёт" at bounding box center [356, 143] width 300 height 7
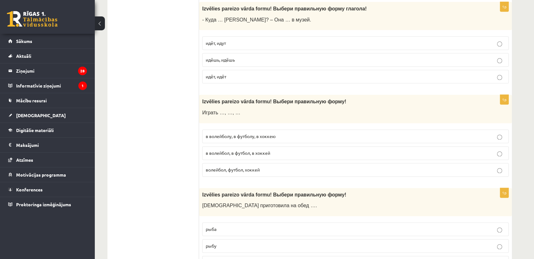
scroll to position [772, 0]
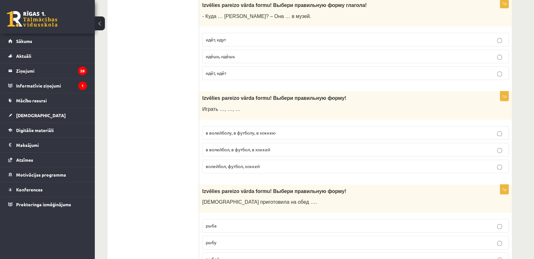
click at [261, 164] on p "волейбол, футбол, хоккей" at bounding box center [356, 166] width 300 height 7
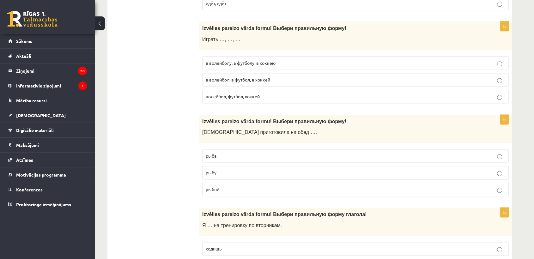
scroll to position [842, 0]
click at [254, 175] on label "рыбу" at bounding box center [355, 173] width 307 height 14
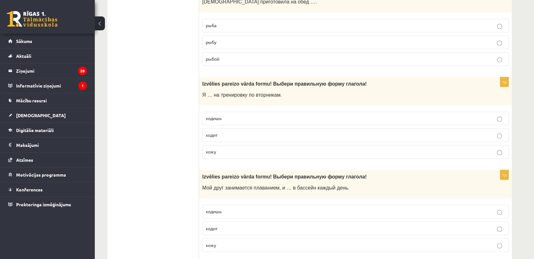
scroll to position [983, 0]
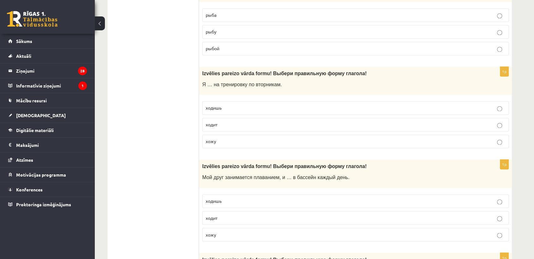
click at [259, 139] on p "хожу" at bounding box center [356, 141] width 300 height 7
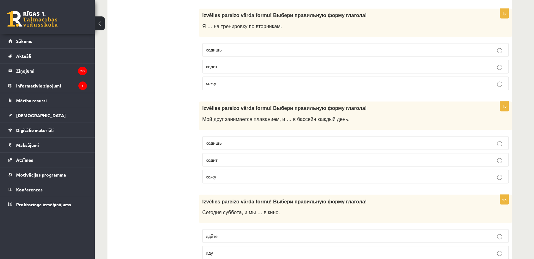
scroll to position [1053, 0]
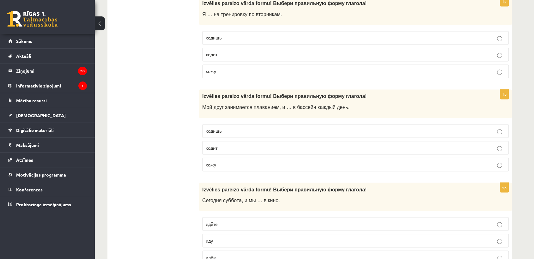
click at [234, 166] on label "хожу" at bounding box center [355, 165] width 307 height 14
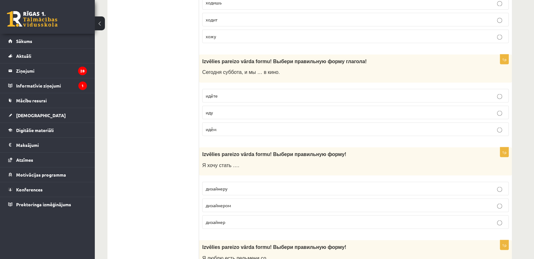
scroll to position [1194, 0]
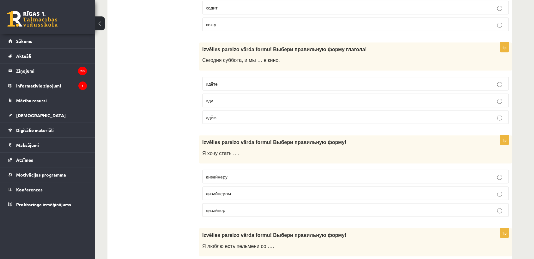
click at [248, 110] on label "идём" at bounding box center [355, 117] width 307 height 14
click at [240, 190] on p "дизайнером" at bounding box center [356, 193] width 300 height 7
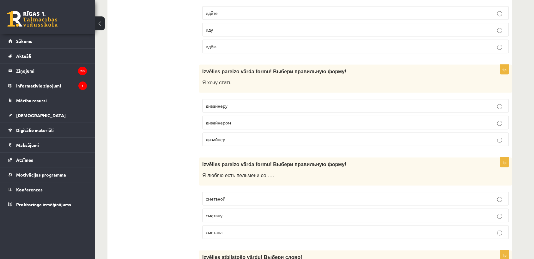
scroll to position [1299, 0]
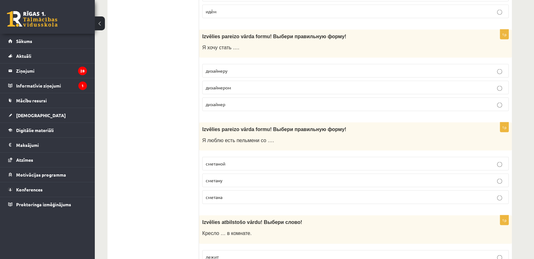
click at [242, 161] on p "сметаной" at bounding box center [356, 164] width 300 height 7
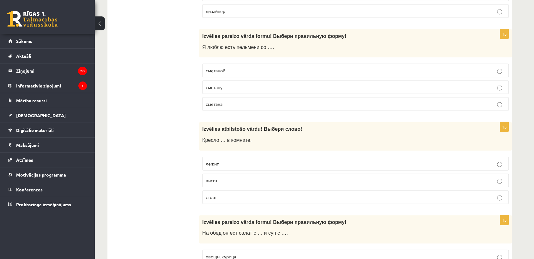
scroll to position [1404, 0]
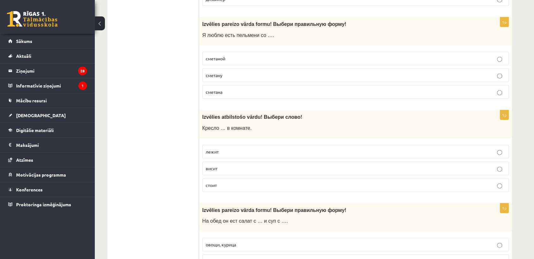
click at [243, 186] on label "стоит" at bounding box center [355, 186] width 307 height 14
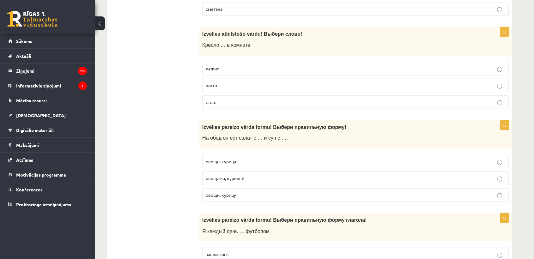
scroll to position [1510, 0]
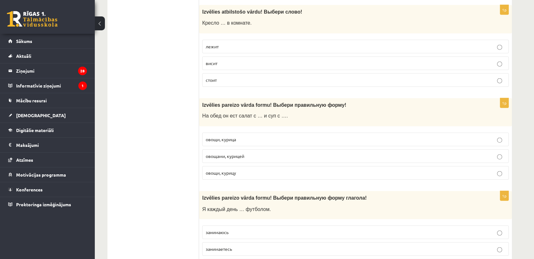
click at [236, 155] on span "овощами, курицей" at bounding box center [225, 156] width 39 height 6
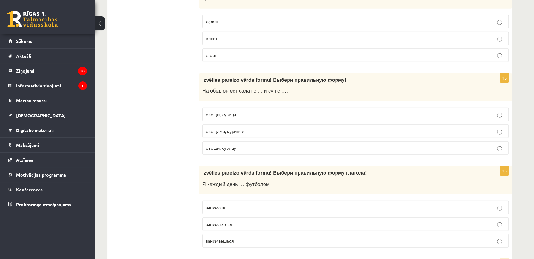
scroll to position [1615, 0]
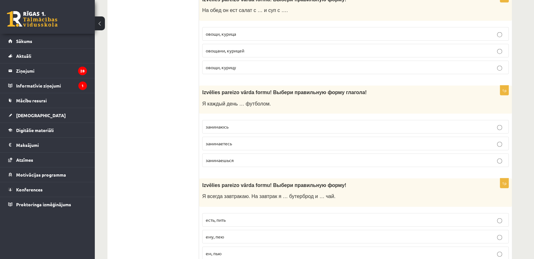
click at [242, 125] on p "занимаюсь" at bounding box center [356, 127] width 300 height 7
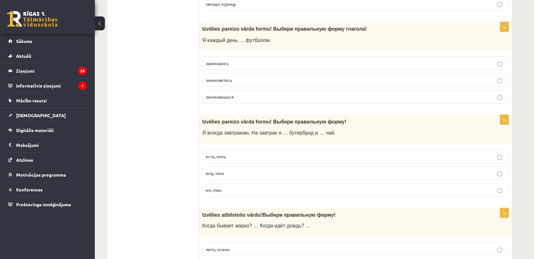
scroll to position [1720, 0]
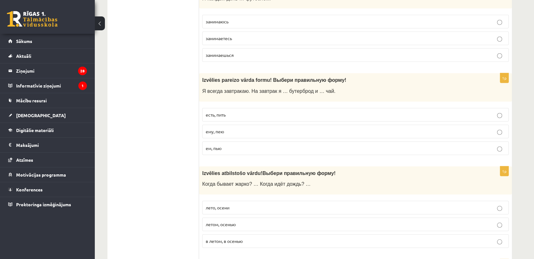
click at [233, 145] on p "ем, пью" at bounding box center [356, 148] width 300 height 7
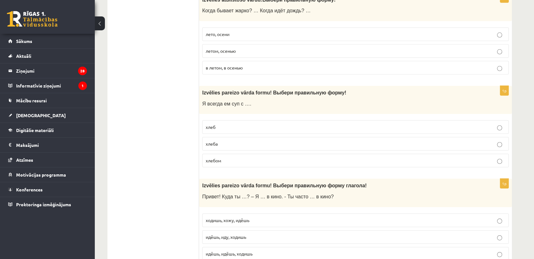
scroll to position [1896, 0]
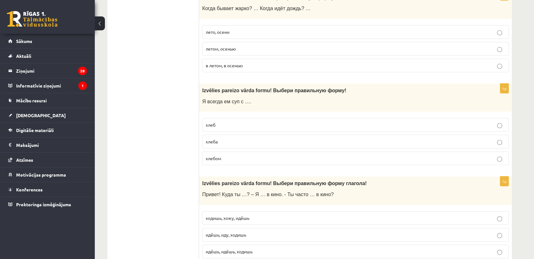
click at [238, 46] on p "летом, осенью" at bounding box center [356, 49] width 300 height 7
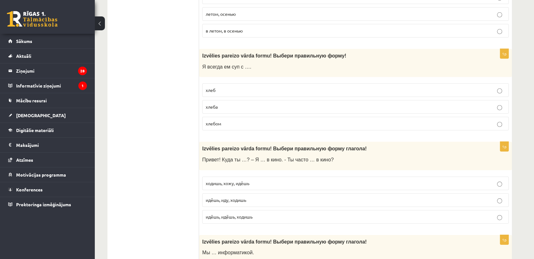
scroll to position [1931, 0]
click at [228, 123] on label "хлебом" at bounding box center [355, 124] width 307 height 14
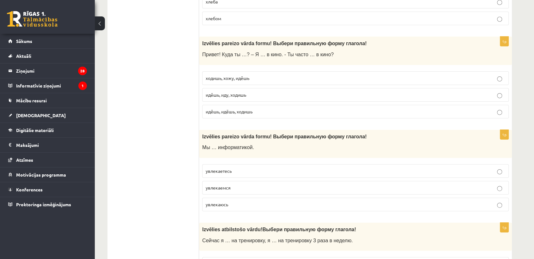
scroll to position [2036, 0]
click at [243, 92] on span "идёшь, иду, ходишь" at bounding box center [226, 95] width 40 height 6
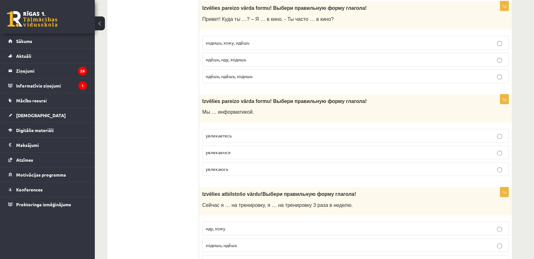
click at [237, 149] on p "увлекаемся" at bounding box center [356, 152] width 300 height 7
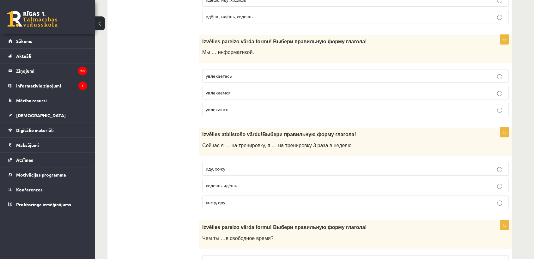
scroll to position [2177, 0]
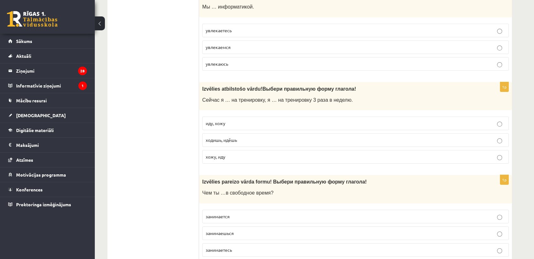
click at [240, 121] on p "иду, хожу" at bounding box center [356, 123] width 300 height 7
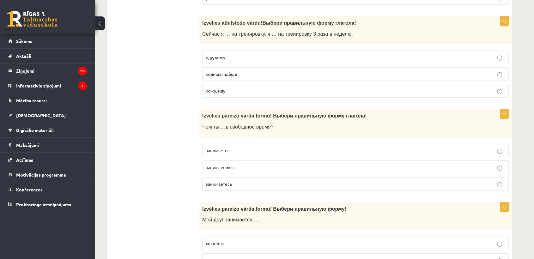
scroll to position [2317, 0]
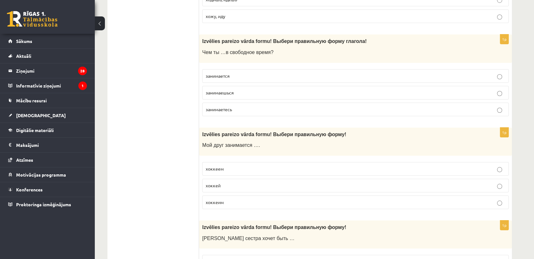
click at [240, 93] on label "занимаешься" at bounding box center [355, 93] width 307 height 14
click at [243, 167] on p "хоккеем" at bounding box center [356, 169] width 300 height 7
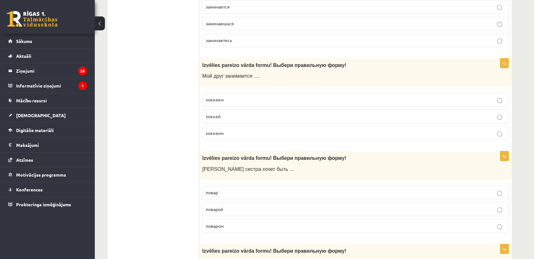
scroll to position [2387, 0]
click at [238, 188] on p "повар" at bounding box center [356, 191] width 300 height 7
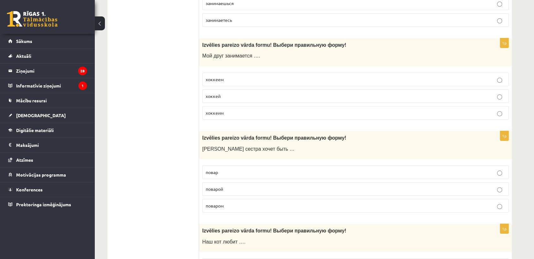
scroll to position [2423, 0]
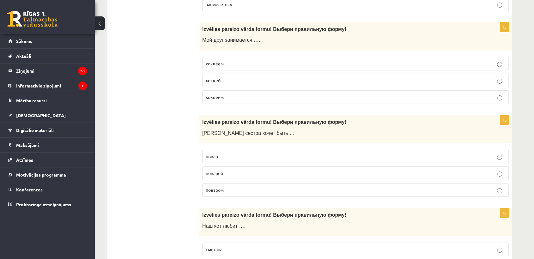
click at [238, 187] on p "поваром" at bounding box center [356, 190] width 300 height 7
click at [238, 153] on p "повар" at bounding box center [356, 156] width 300 height 7
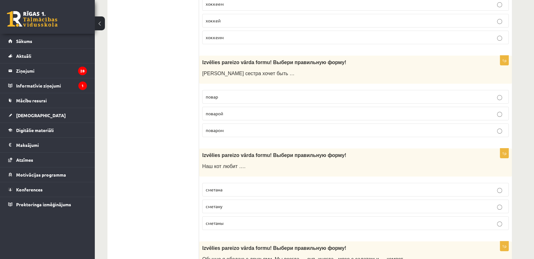
scroll to position [2493, 0]
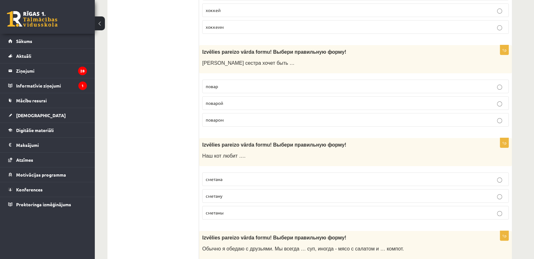
click at [234, 193] on p "сметану" at bounding box center [356, 196] width 300 height 7
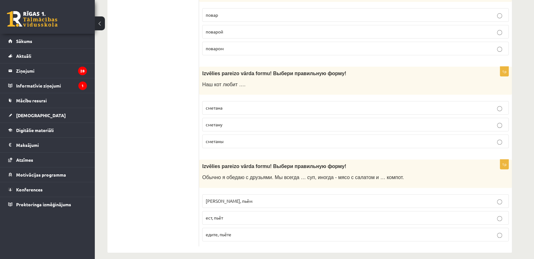
scroll to position [2564, 0]
click at [235, 198] on p "едим, пьём" at bounding box center [356, 201] width 300 height 7
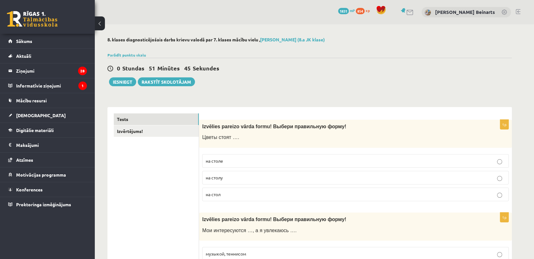
scroll to position [0, 0]
click at [123, 82] on button "Iesniegt" at bounding box center [122, 81] width 27 height 9
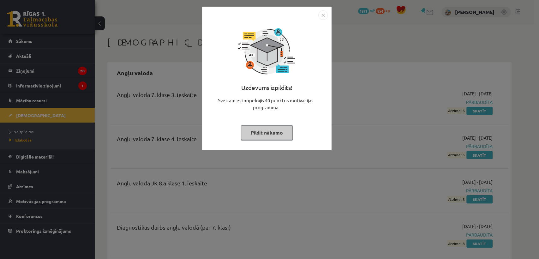
click at [324, 16] on img "Close" at bounding box center [323, 14] width 9 height 9
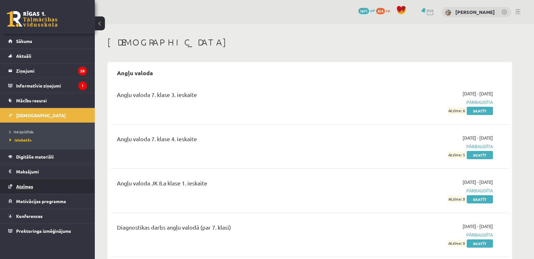
click at [31, 185] on span "Atzīmes" at bounding box center [24, 187] width 17 height 6
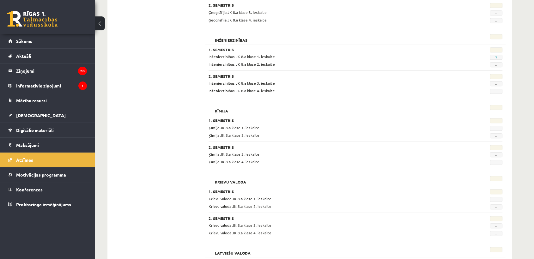
scroll to position [562, 0]
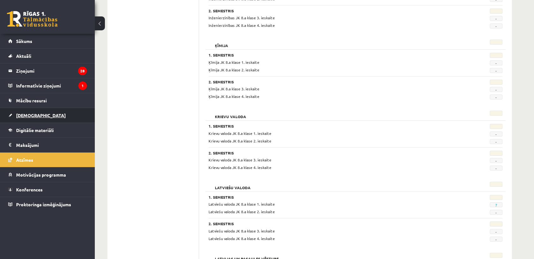
click at [28, 115] on span "[DEMOGRAPHIC_DATA]" at bounding box center [41, 115] width 50 height 6
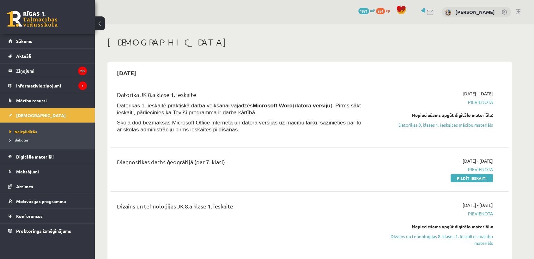
click at [22, 139] on span "Izlabotās" at bounding box center [18, 139] width 19 height 5
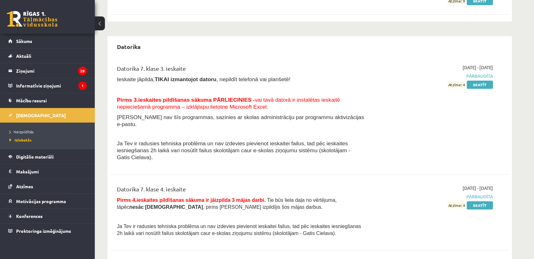
scroll to position [456, 0]
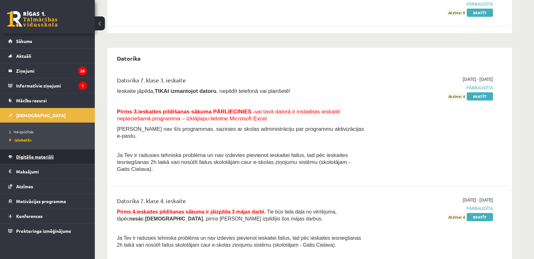
click at [46, 159] on link "Digitālie materiāli" at bounding box center [47, 156] width 79 height 15
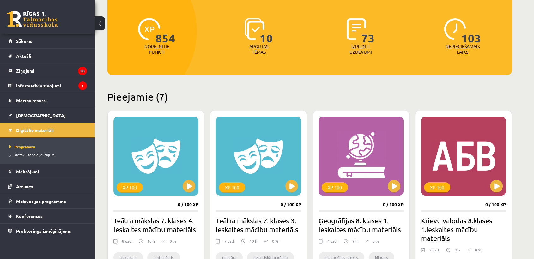
scroll to position [140, 0]
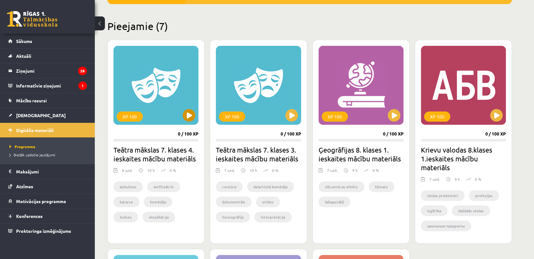
click at [150, 107] on div "XP 100" at bounding box center [155, 85] width 85 height 79
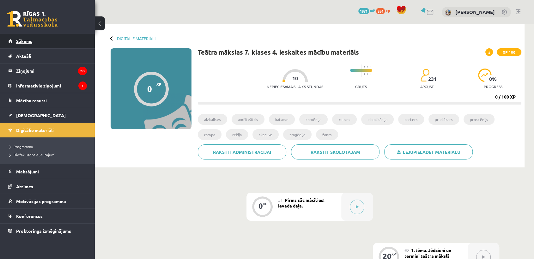
click at [20, 41] on span "Sākums" at bounding box center [24, 41] width 16 height 6
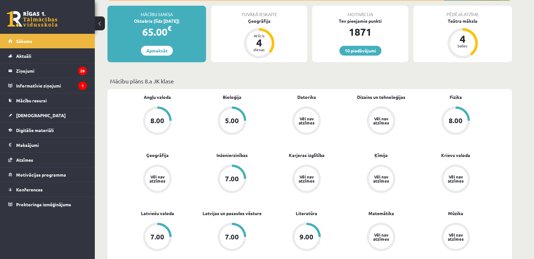
scroll to position [70, 0]
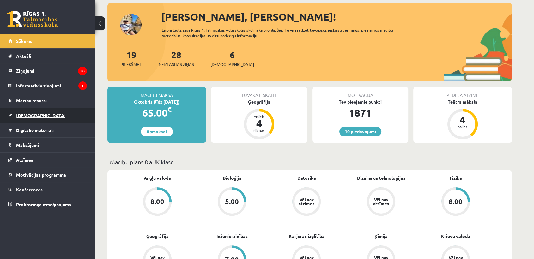
click at [26, 117] on span "[DEMOGRAPHIC_DATA]" at bounding box center [41, 115] width 50 height 6
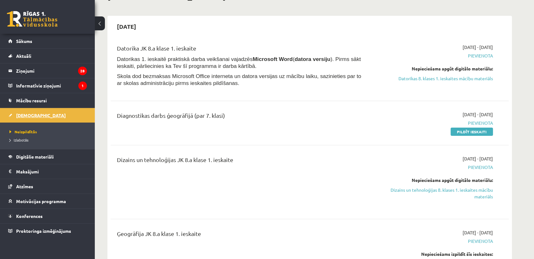
scroll to position [35, 0]
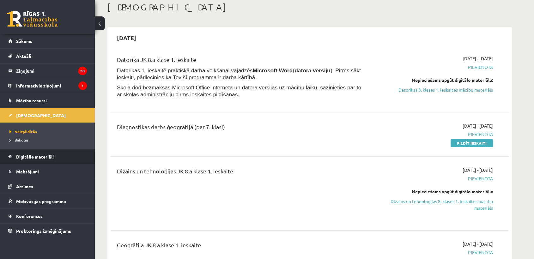
click at [47, 157] on span "Digitālie materiāli" at bounding box center [35, 157] width 38 height 6
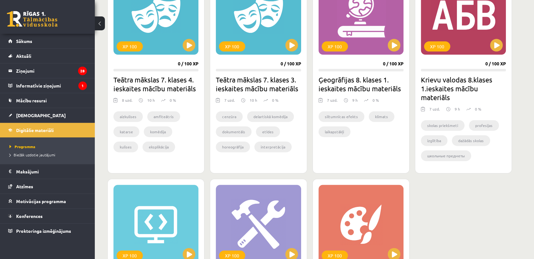
scroll to position [316, 0]
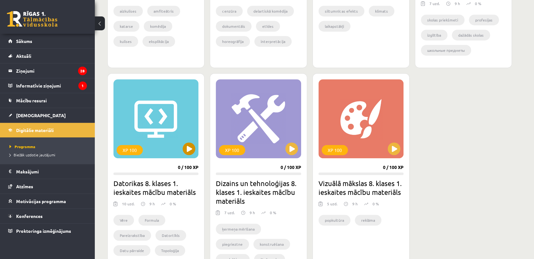
click at [162, 137] on div "XP 100" at bounding box center [155, 118] width 85 height 79
click at [148, 189] on h2 "Datorikas 8. klases 1. ieskaites mācību materiāls" at bounding box center [155, 188] width 85 height 18
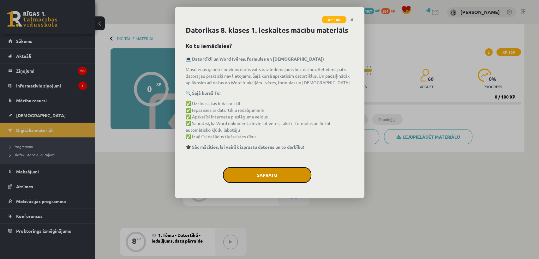
click at [229, 169] on button "Sapratu" at bounding box center [267, 175] width 88 height 16
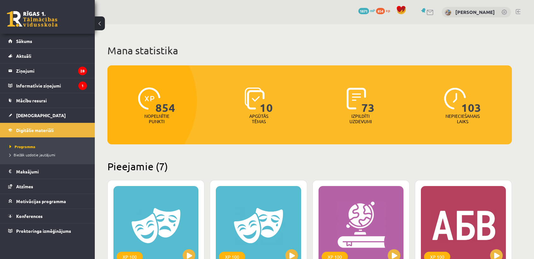
scroll to position [316, 0]
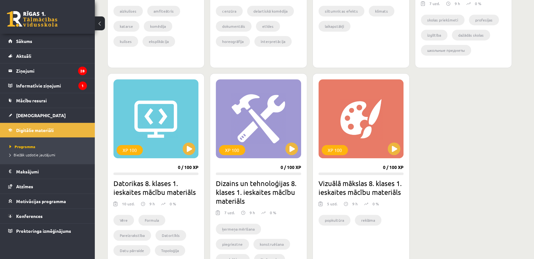
click at [135, 191] on h2 "Datorikas 8. klases 1. ieskaites mācību materiāls" at bounding box center [155, 188] width 85 height 18
click at [156, 154] on div "XP 100" at bounding box center [155, 118] width 85 height 79
click at [142, 192] on h2 "Datorikas 8. klases 1. ieskaites mācību materiāls" at bounding box center [155, 188] width 85 height 18
click at [159, 152] on div "XP 100" at bounding box center [155, 118] width 85 height 79
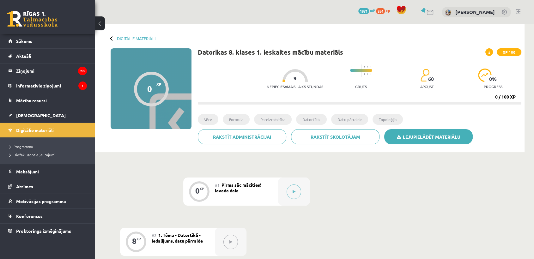
click at [426, 138] on link "Lejupielādēt materiālu" at bounding box center [428, 136] width 88 height 15
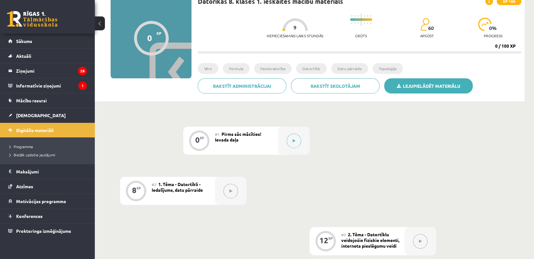
scroll to position [35, 0]
